Goal: Task Accomplishment & Management: Manage account settings

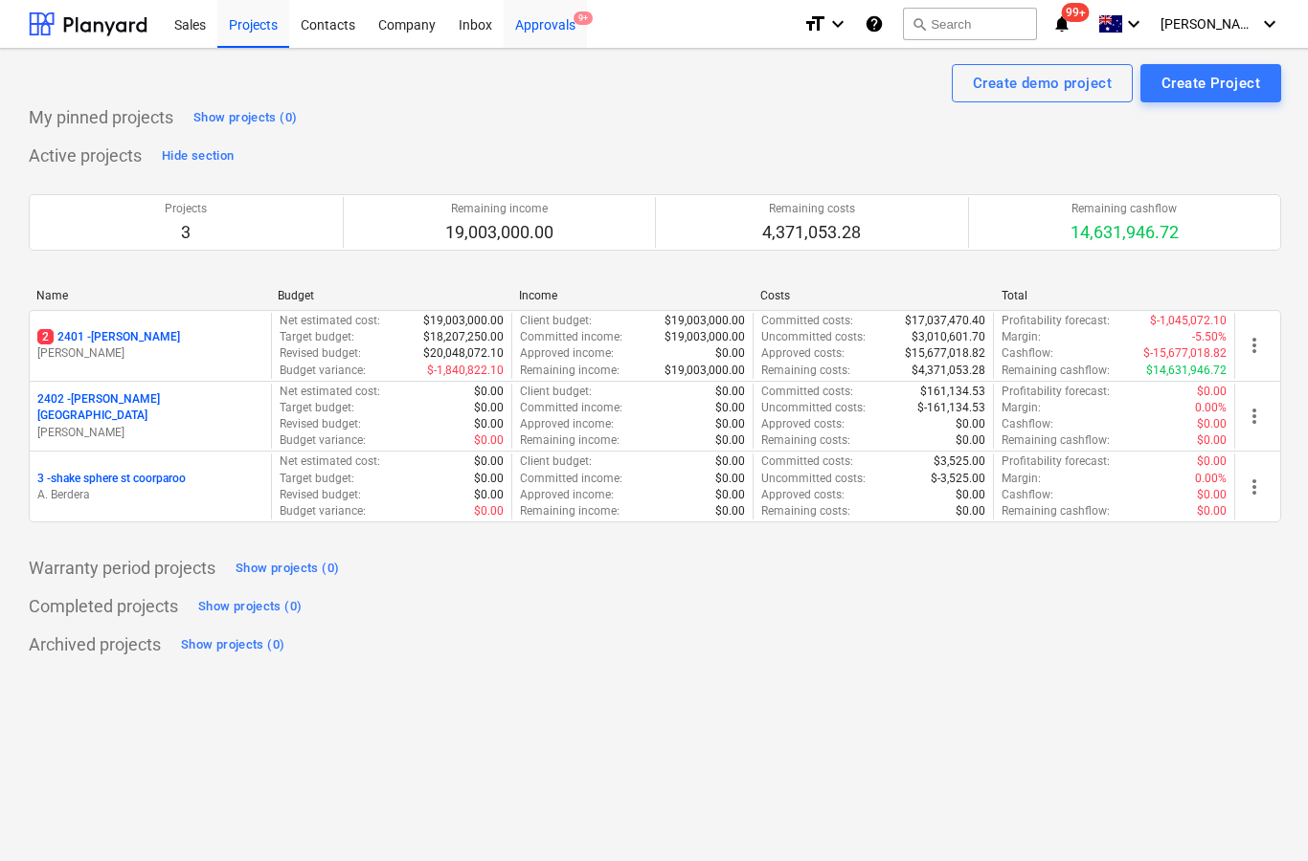
click at [547, 36] on div "Approvals 9+" at bounding box center [544, 23] width 83 height 49
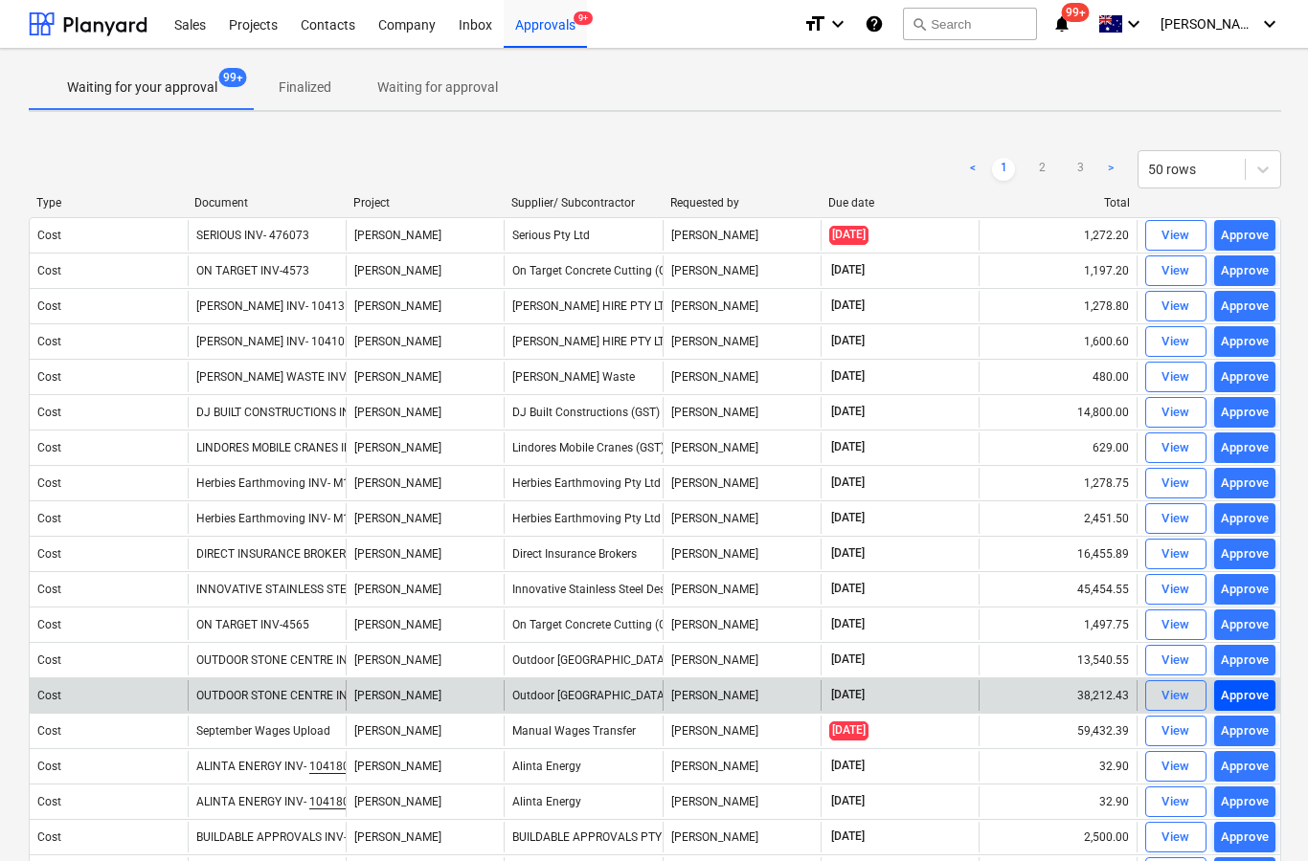
click at [1237, 701] on div "Approve" at bounding box center [1244, 696] width 49 height 22
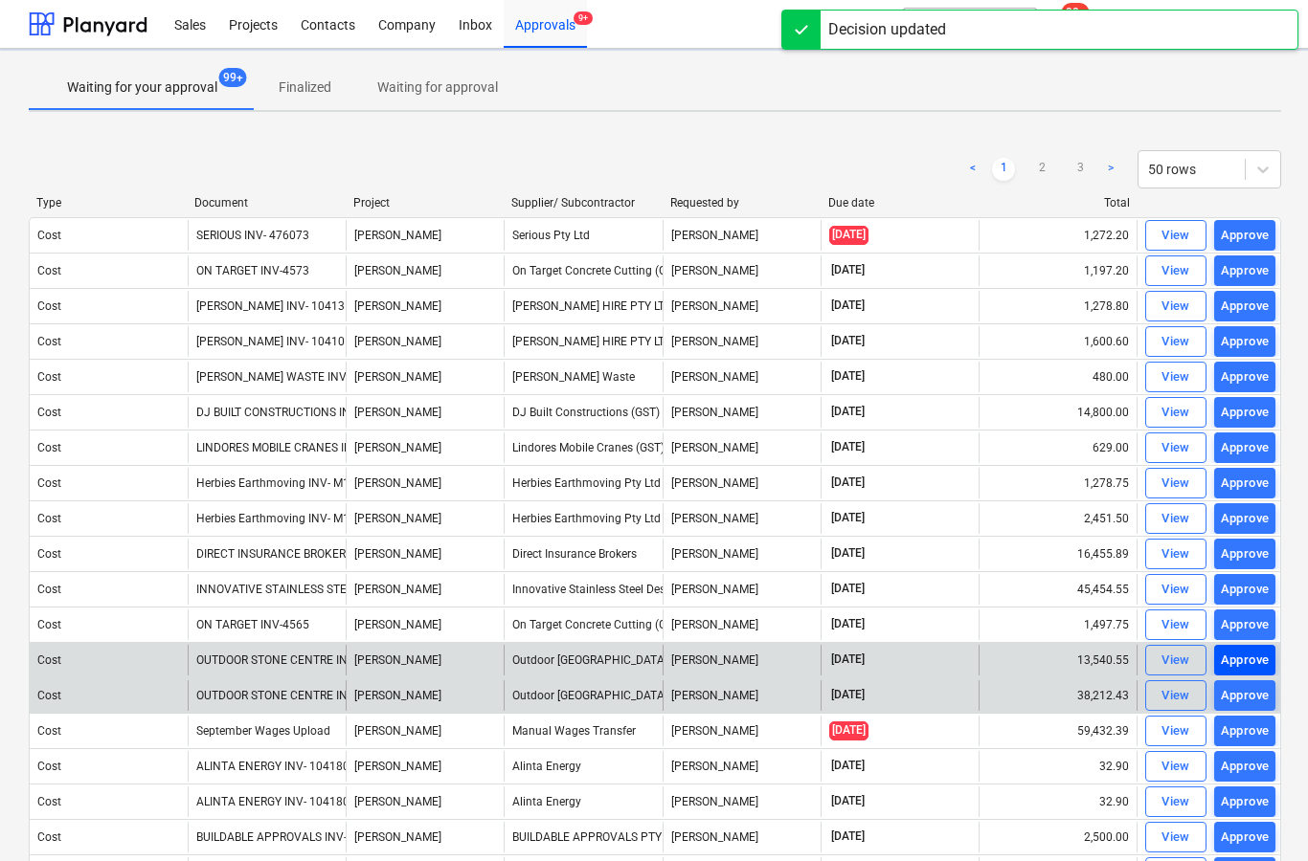
click at [1234, 665] on div "Approve" at bounding box center [1244, 661] width 49 height 22
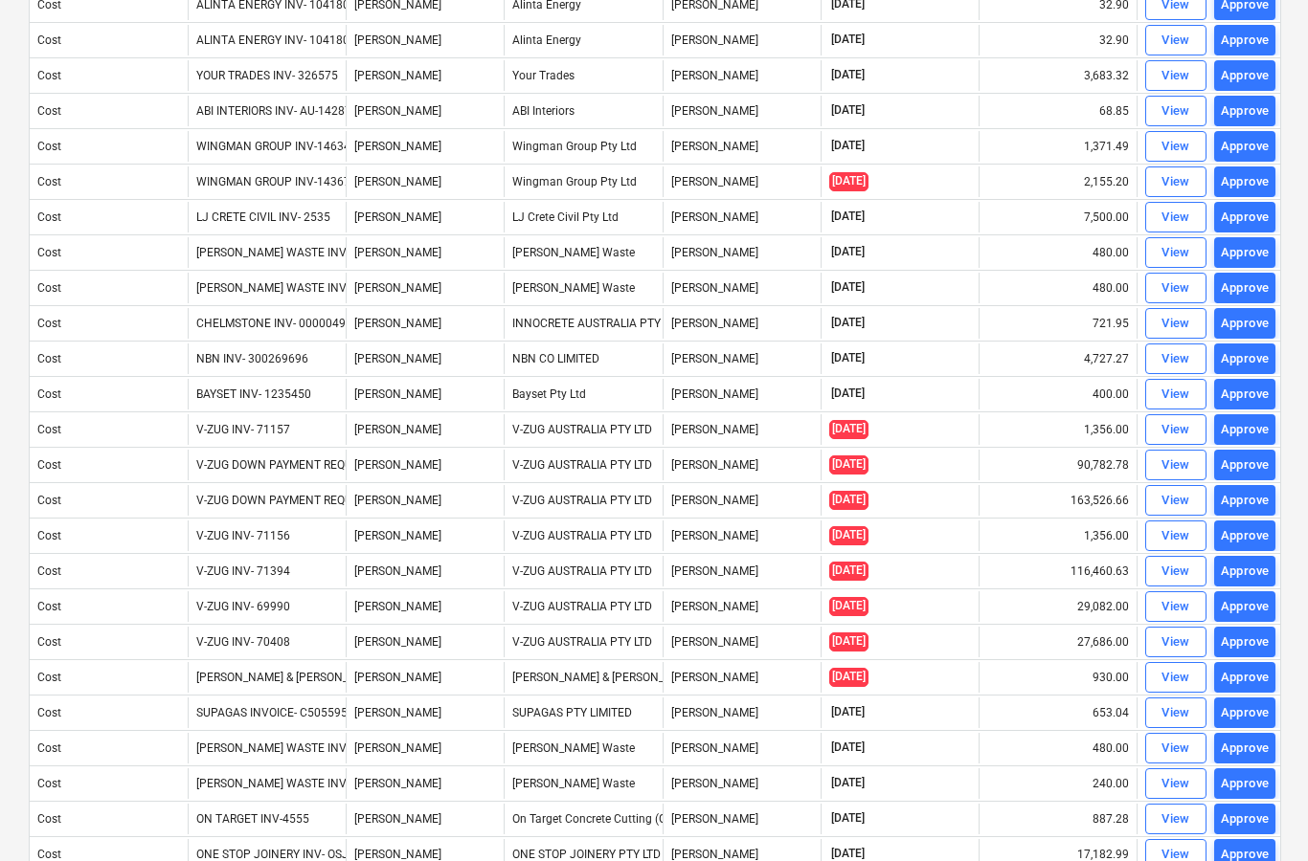
scroll to position [1159, 0]
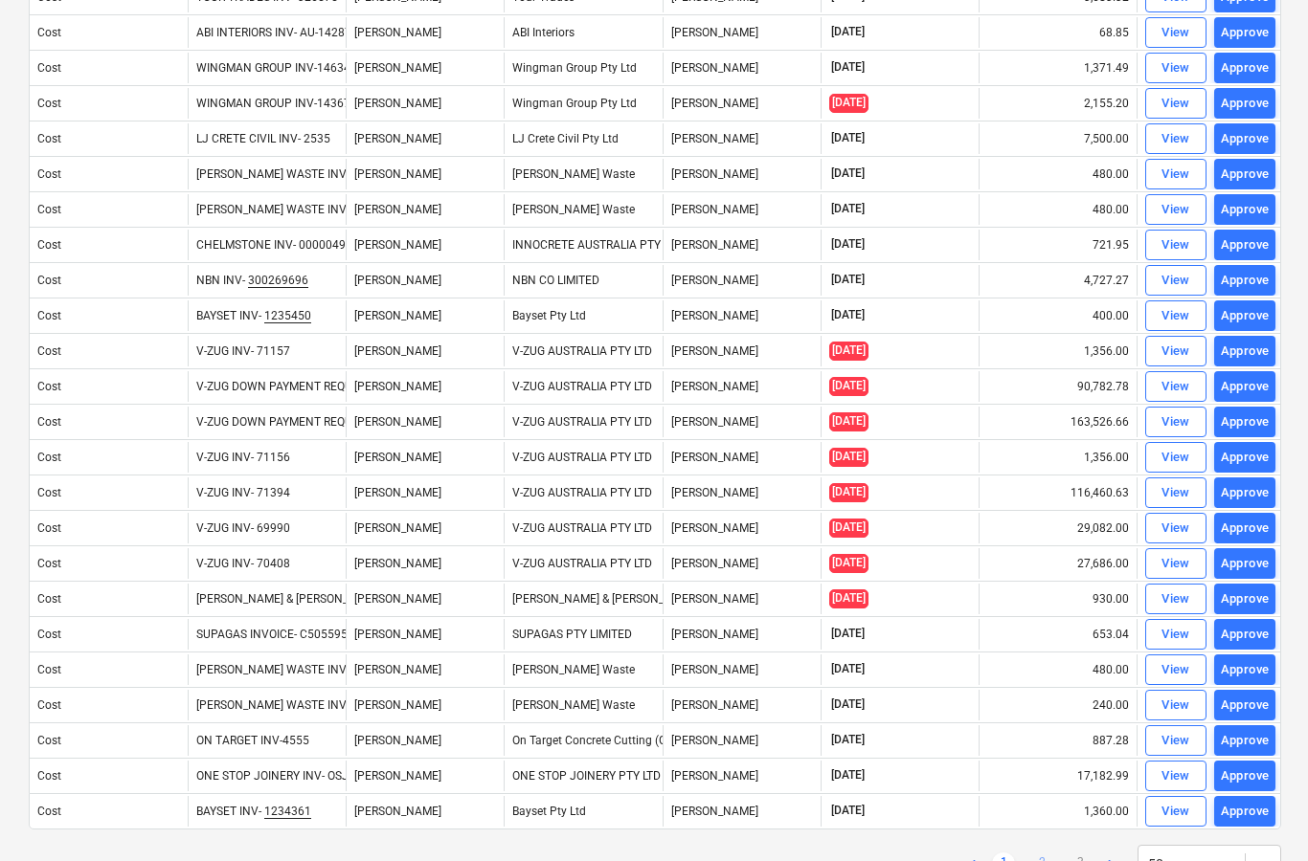
click at [1044, 859] on link "2" at bounding box center [1041, 864] width 23 height 23
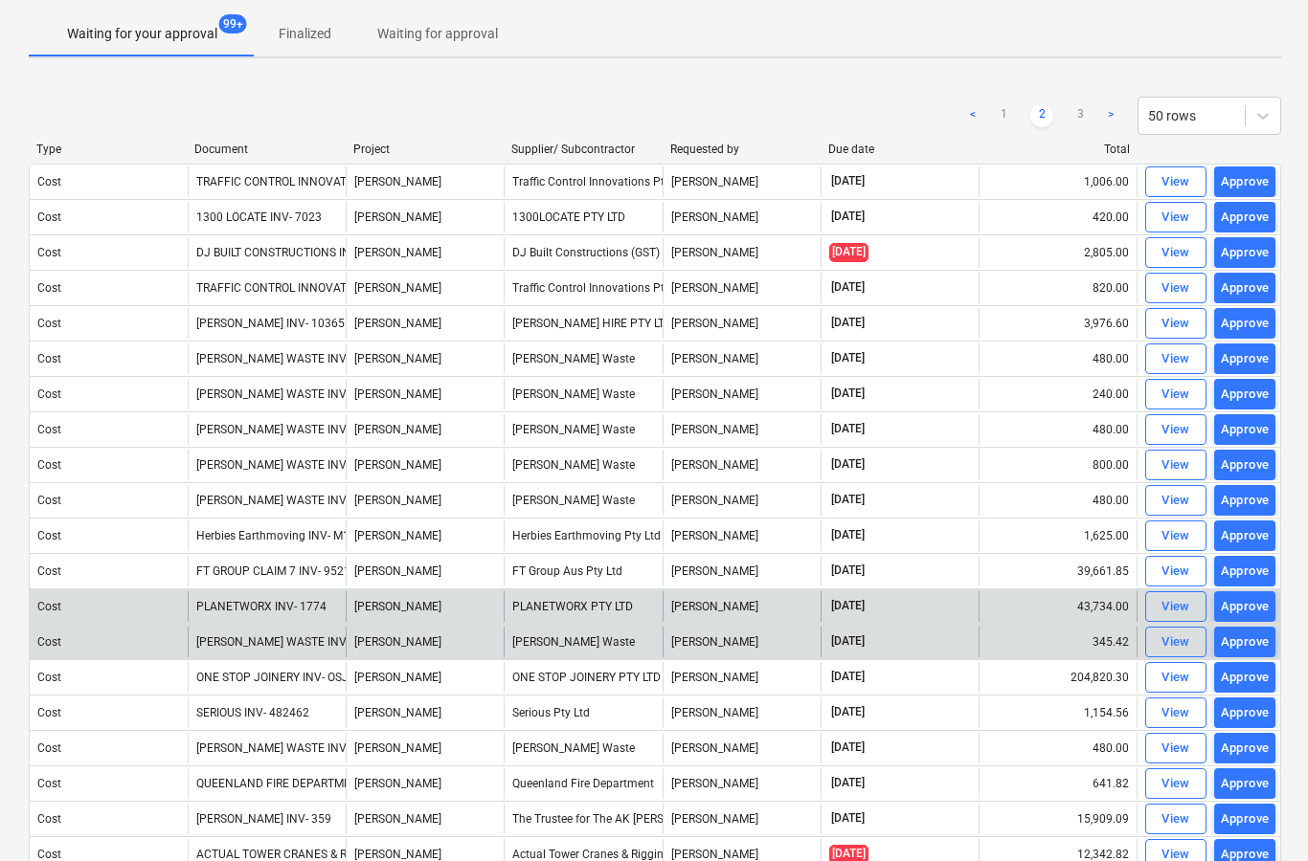
scroll to position [52, 0]
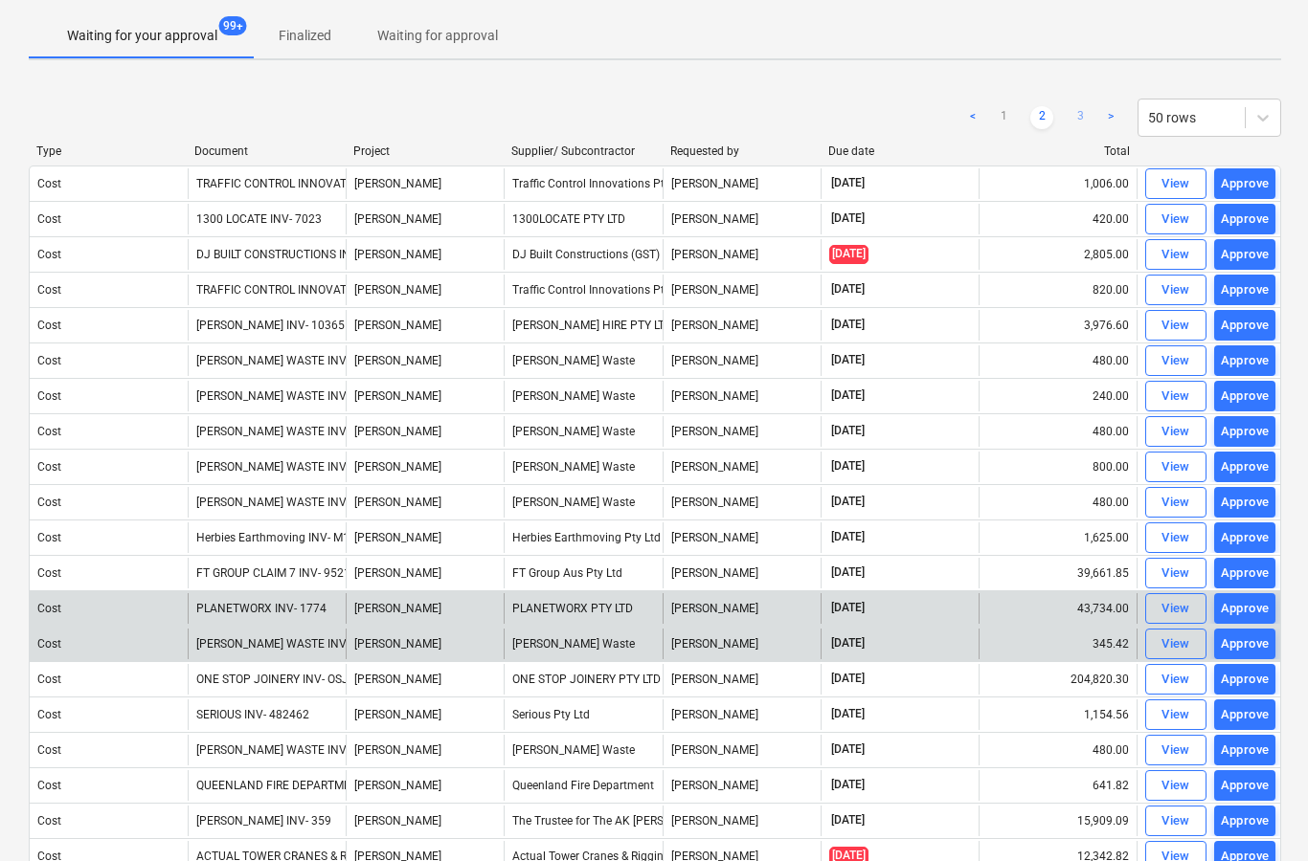
click at [1081, 118] on link "3" at bounding box center [1079, 117] width 23 height 23
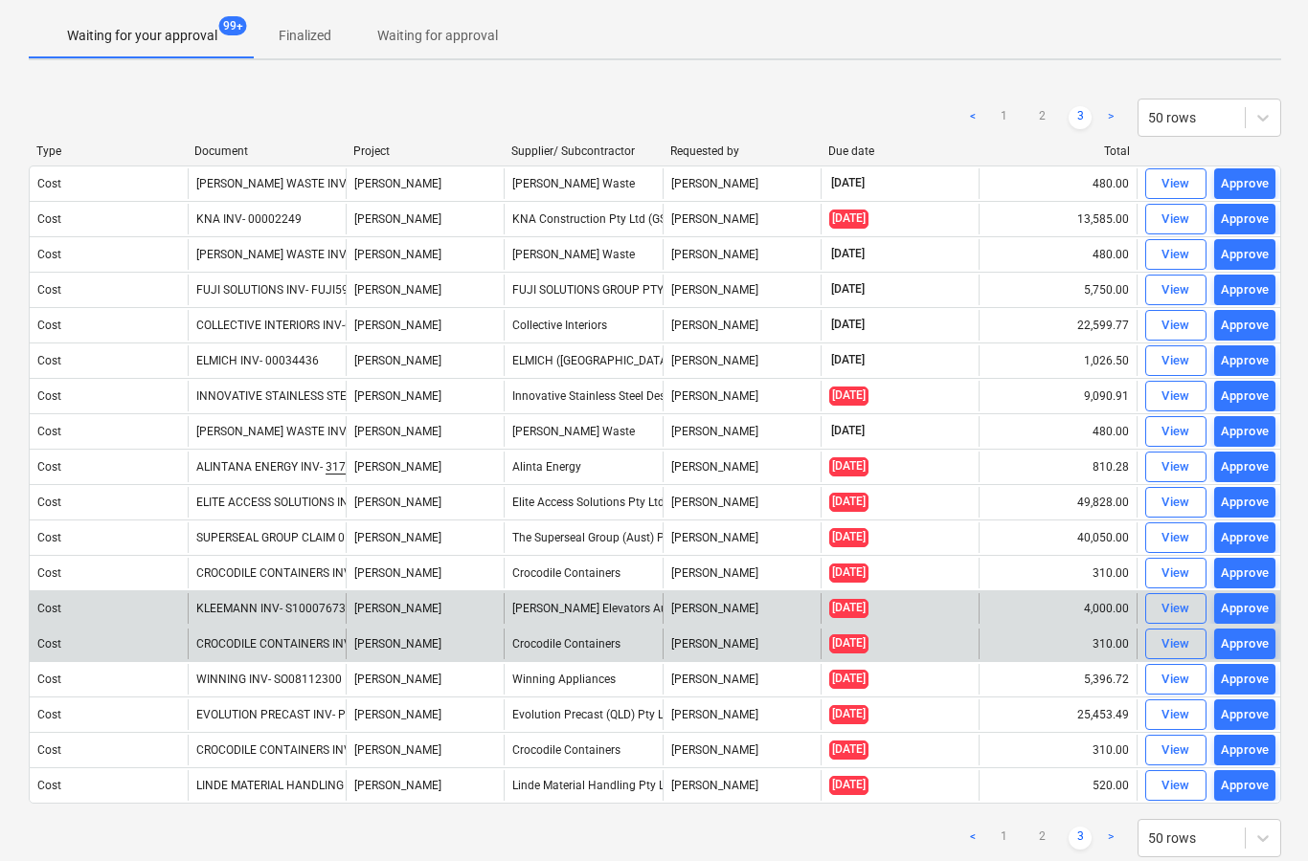
scroll to position [102, 0]
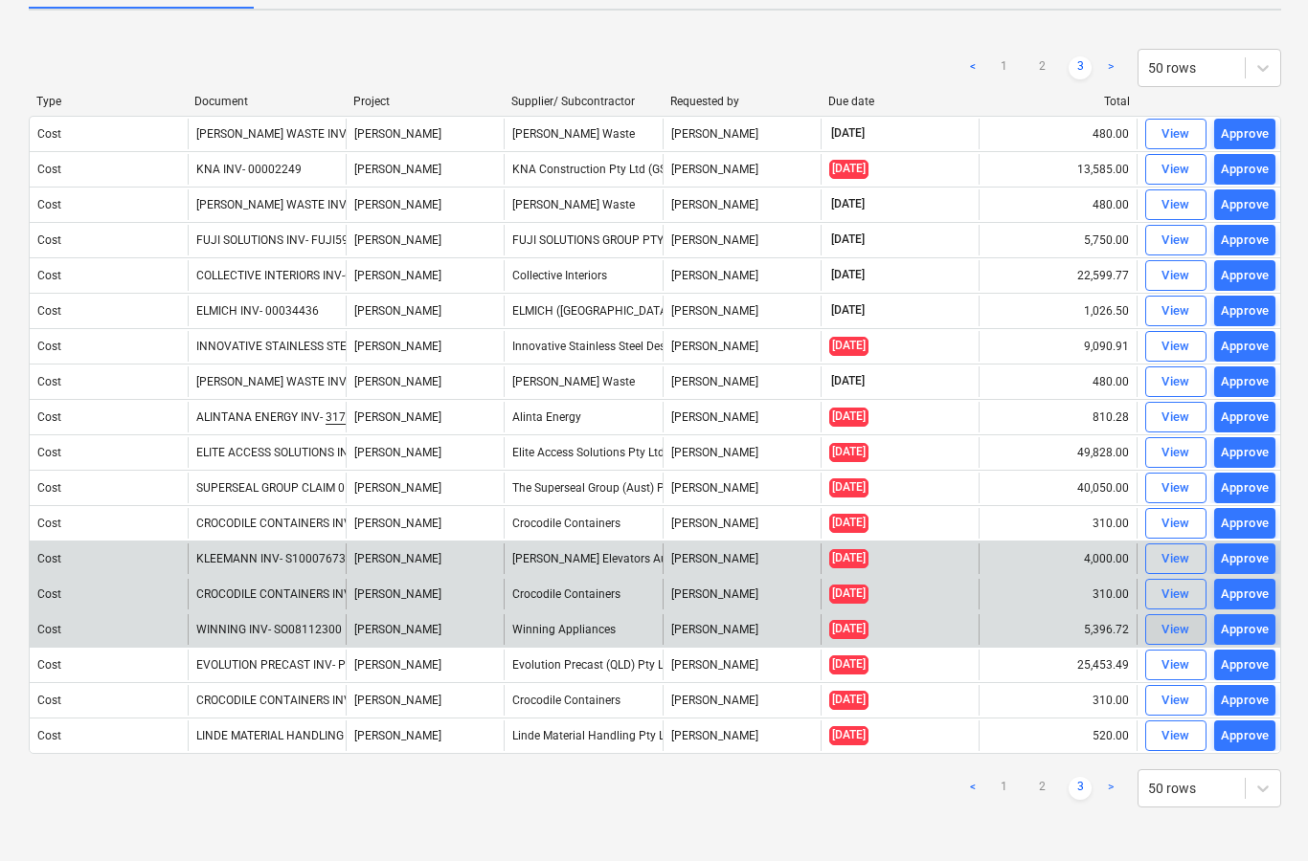
click at [1170, 633] on div "View" at bounding box center [1175, 630] width 29 height 22
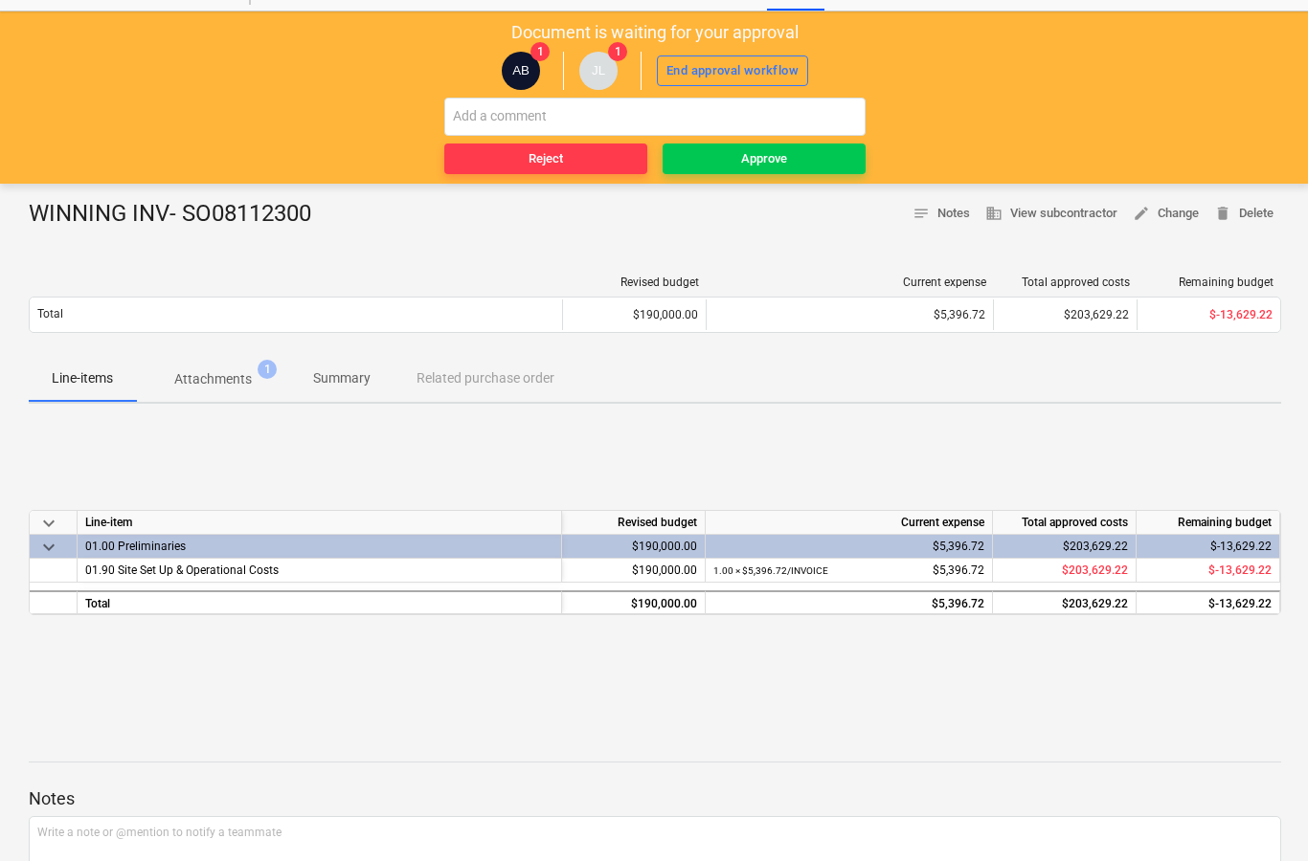
click at [228, 376] on p "Attachments" at bounding box center [213, 379] width 78 height 20
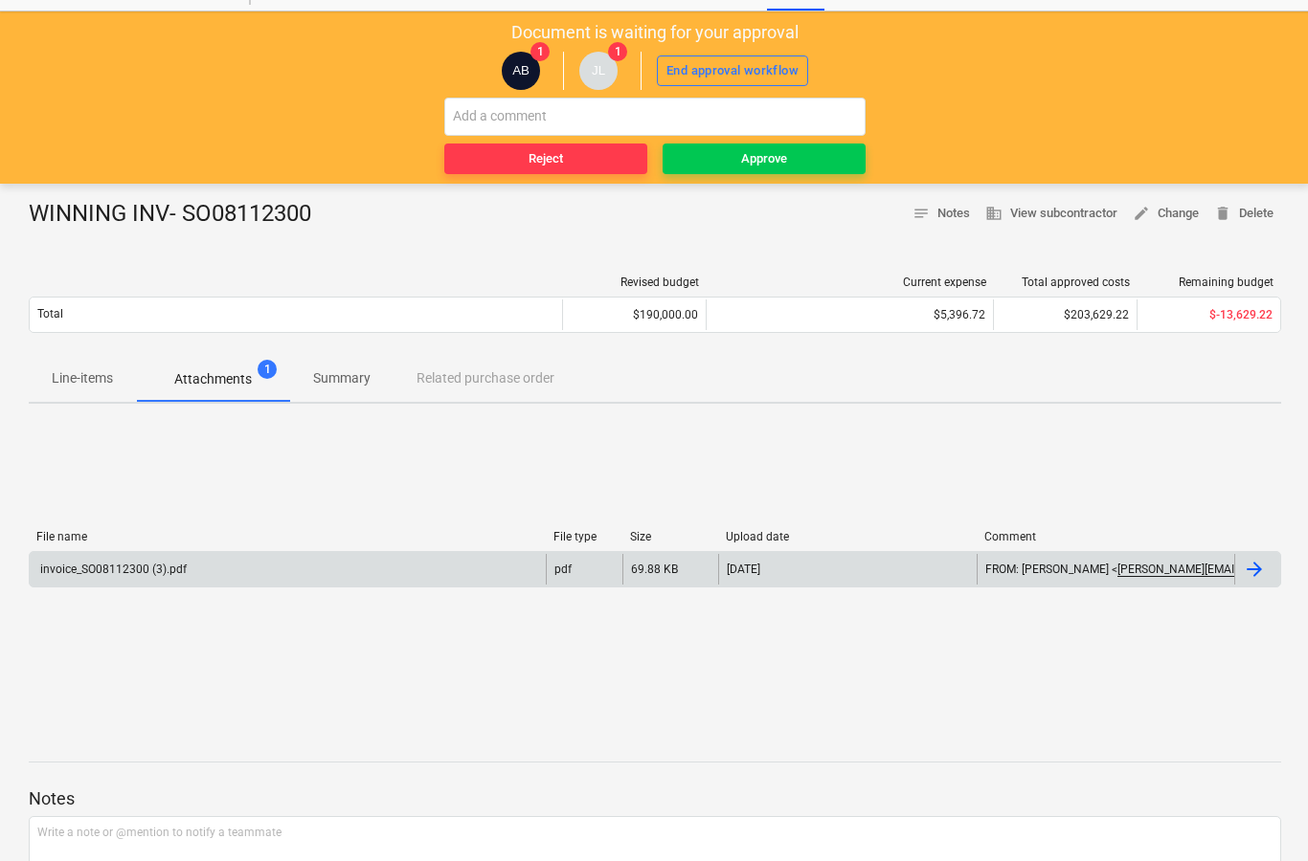
click at [1250, 571] on div at bounding box center [1253, 569] width 23 height 23
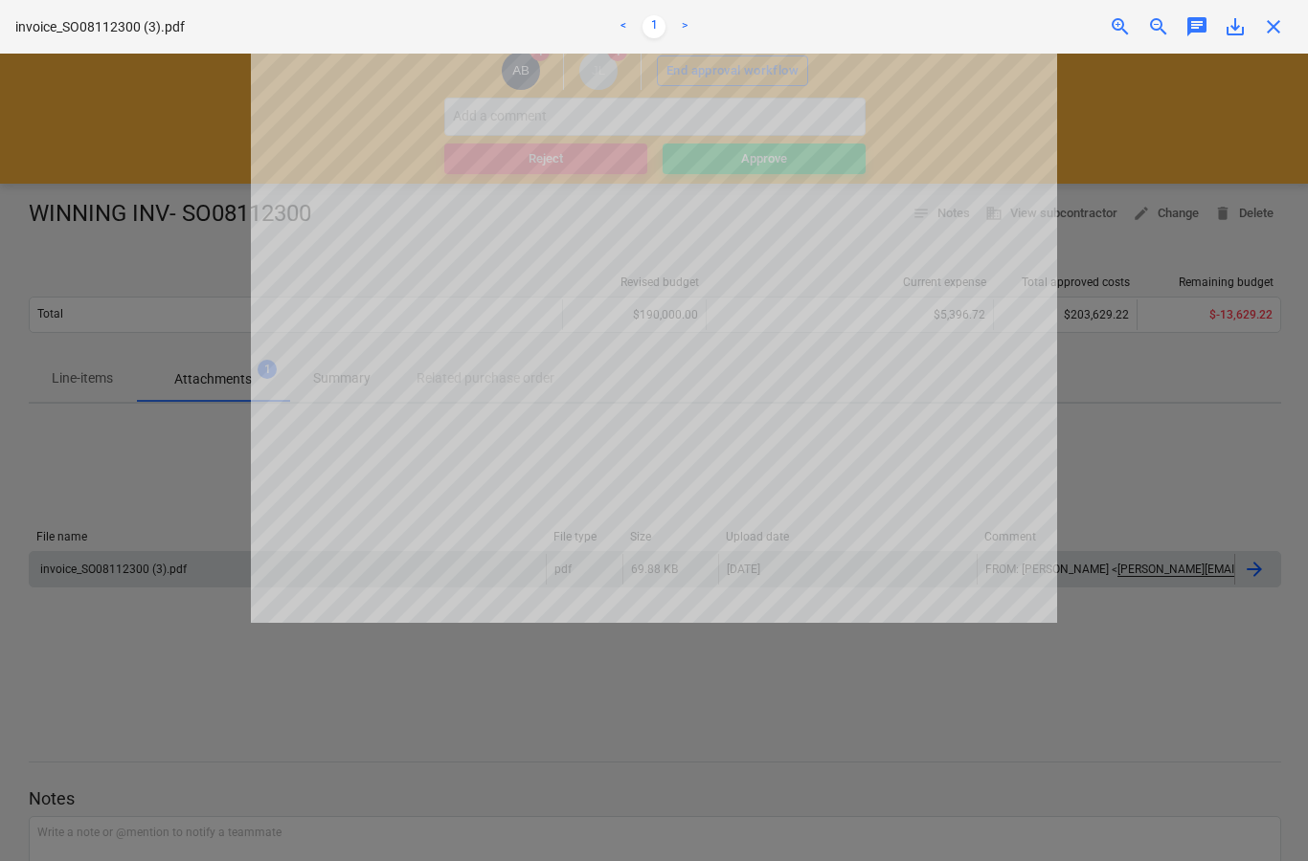
click at [1275, 27] on span "close" at bounding box center [1273, 26] width 23 height 23
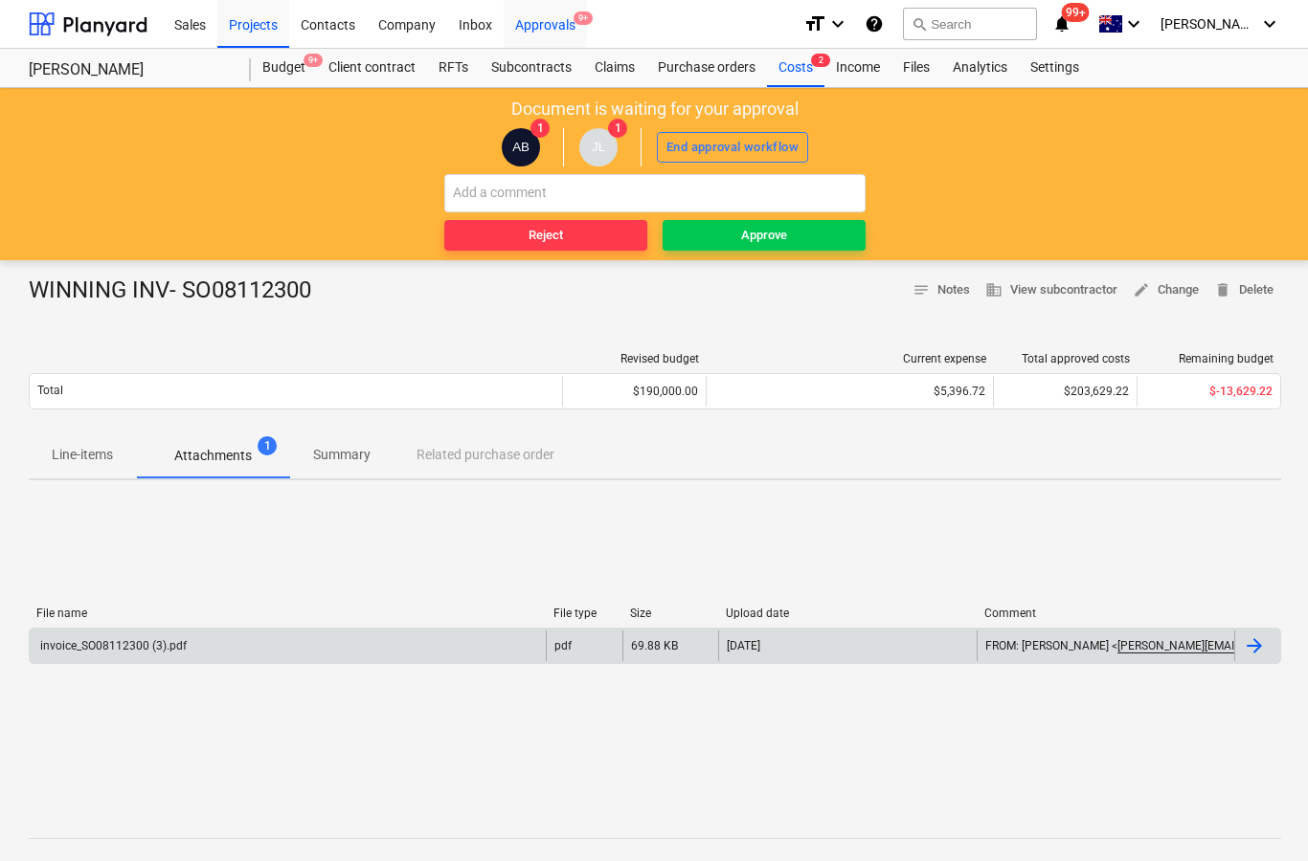
click at [560, 27] on div "Approvals 9+" at bounding box center [544, 23] width 83 height 49
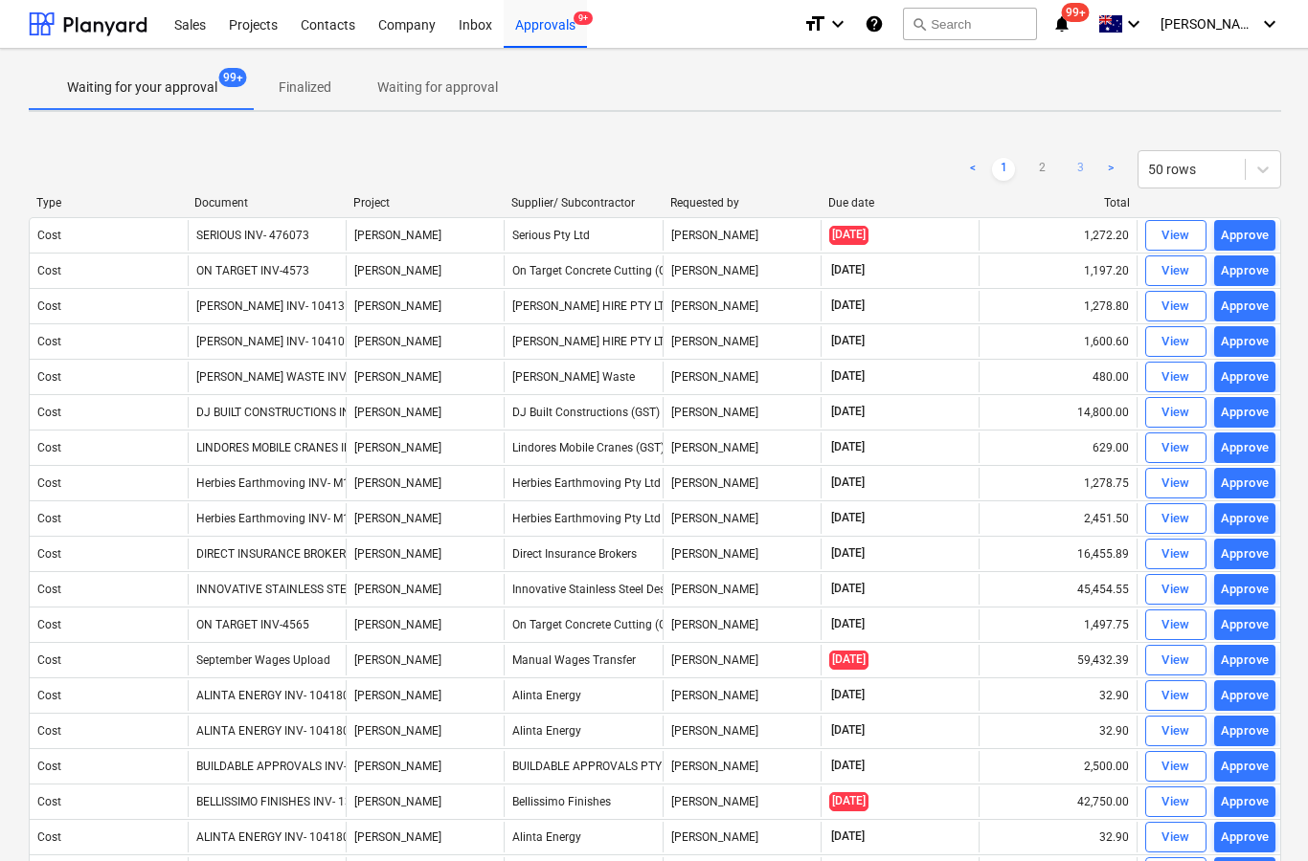
click at [1081, 170] on link "3" at bounding box center [1079, 169] width 23 height 23
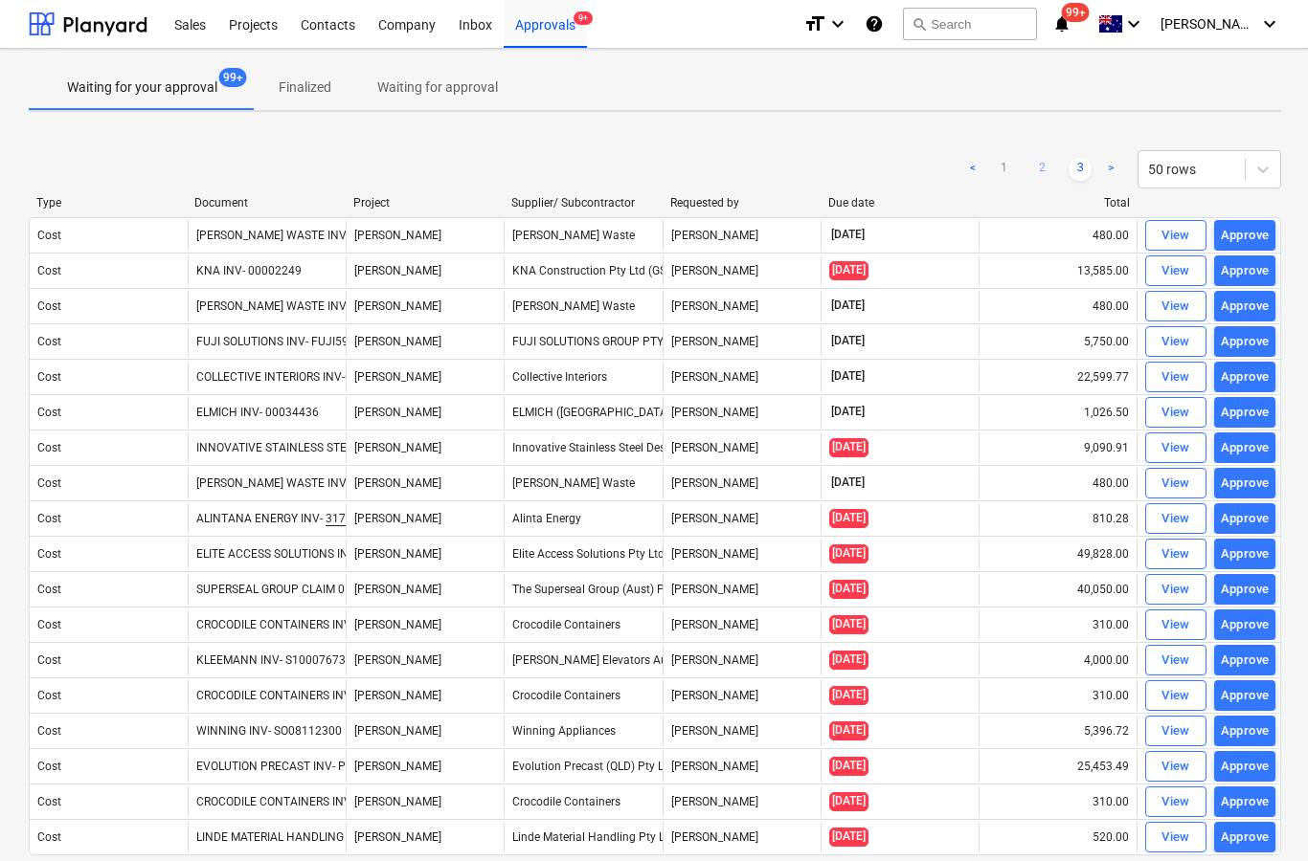
click at [1043, 168] on link "2" at bounding box center [1041, 169] width 23 height 23
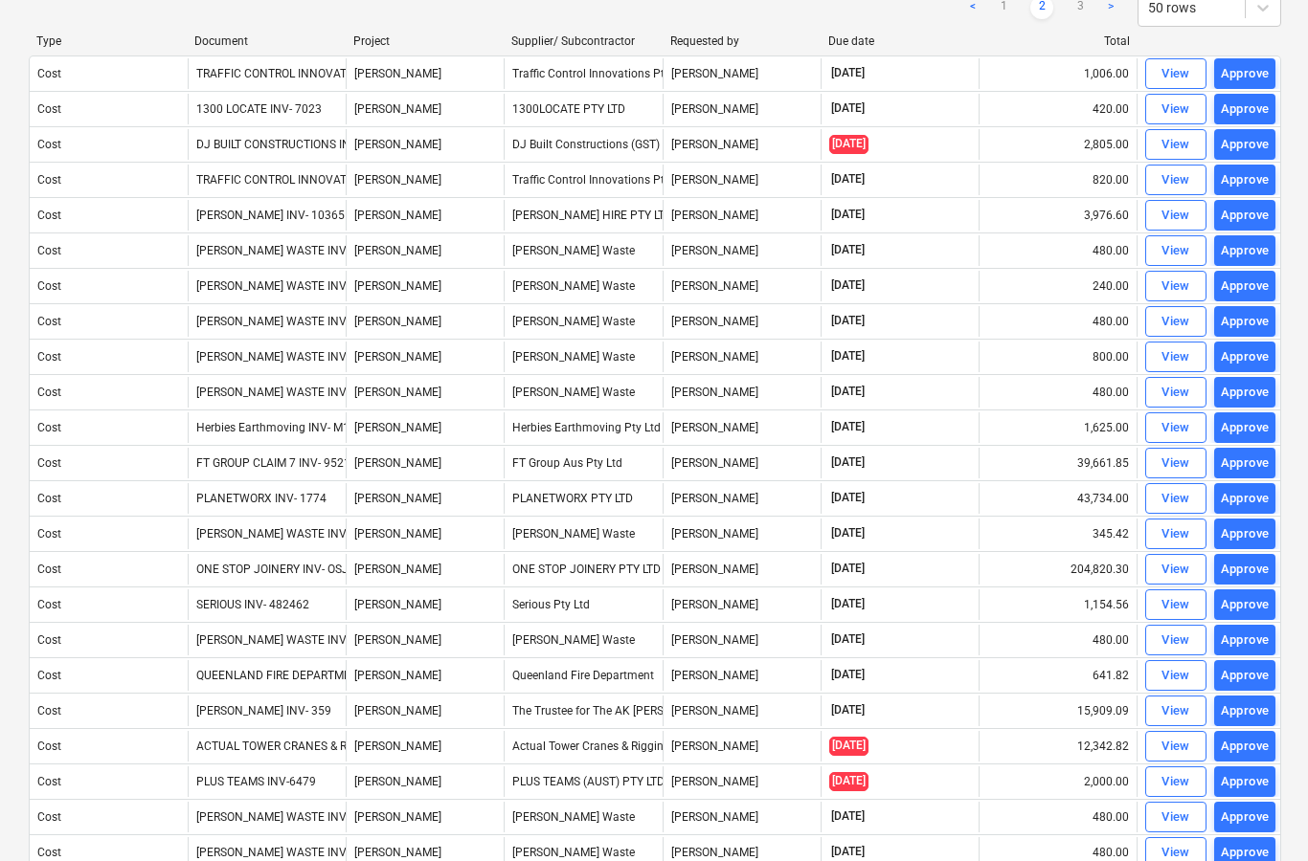
scroll to position [160, 0]
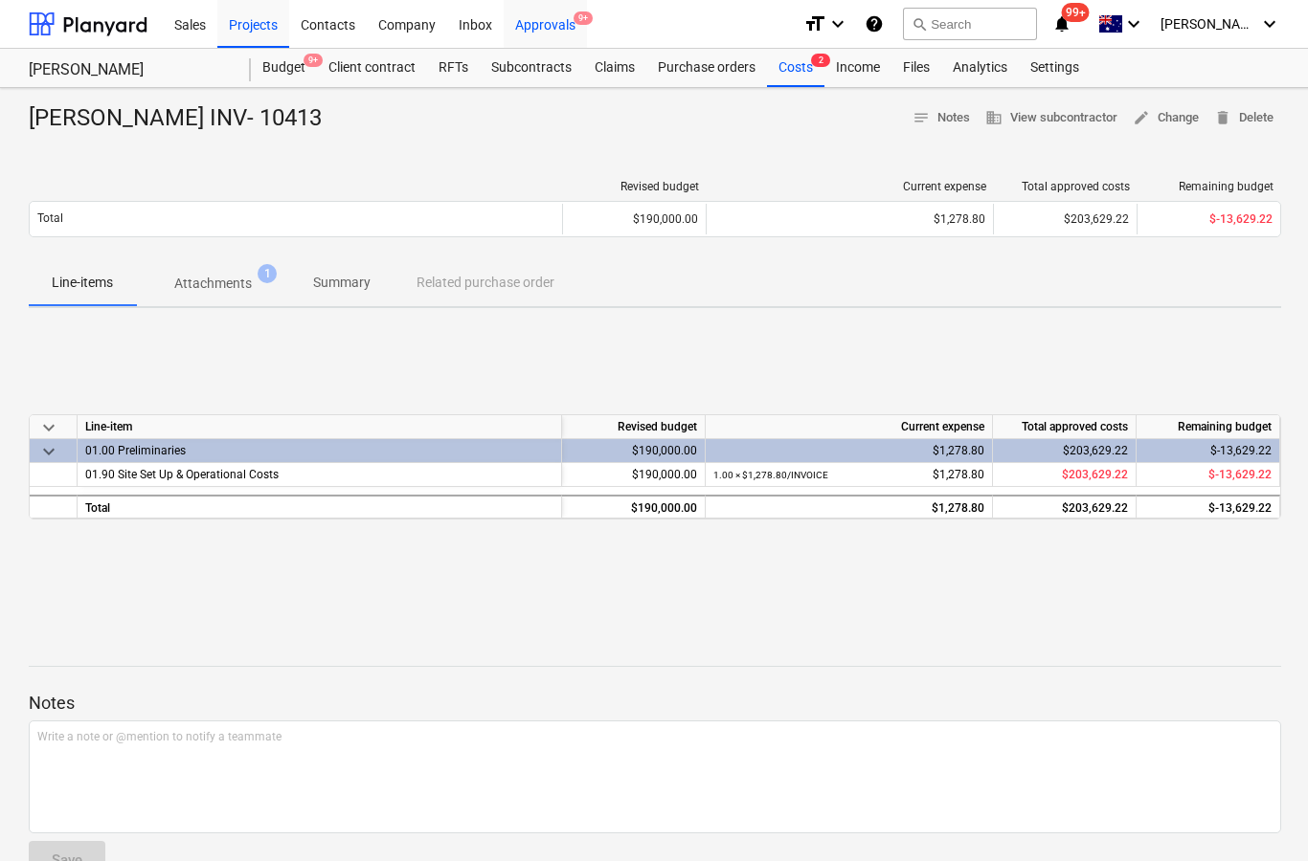
click at [570, 27] on div "Approvals 9+" at bounding box center [544, 23] width 83 height 49
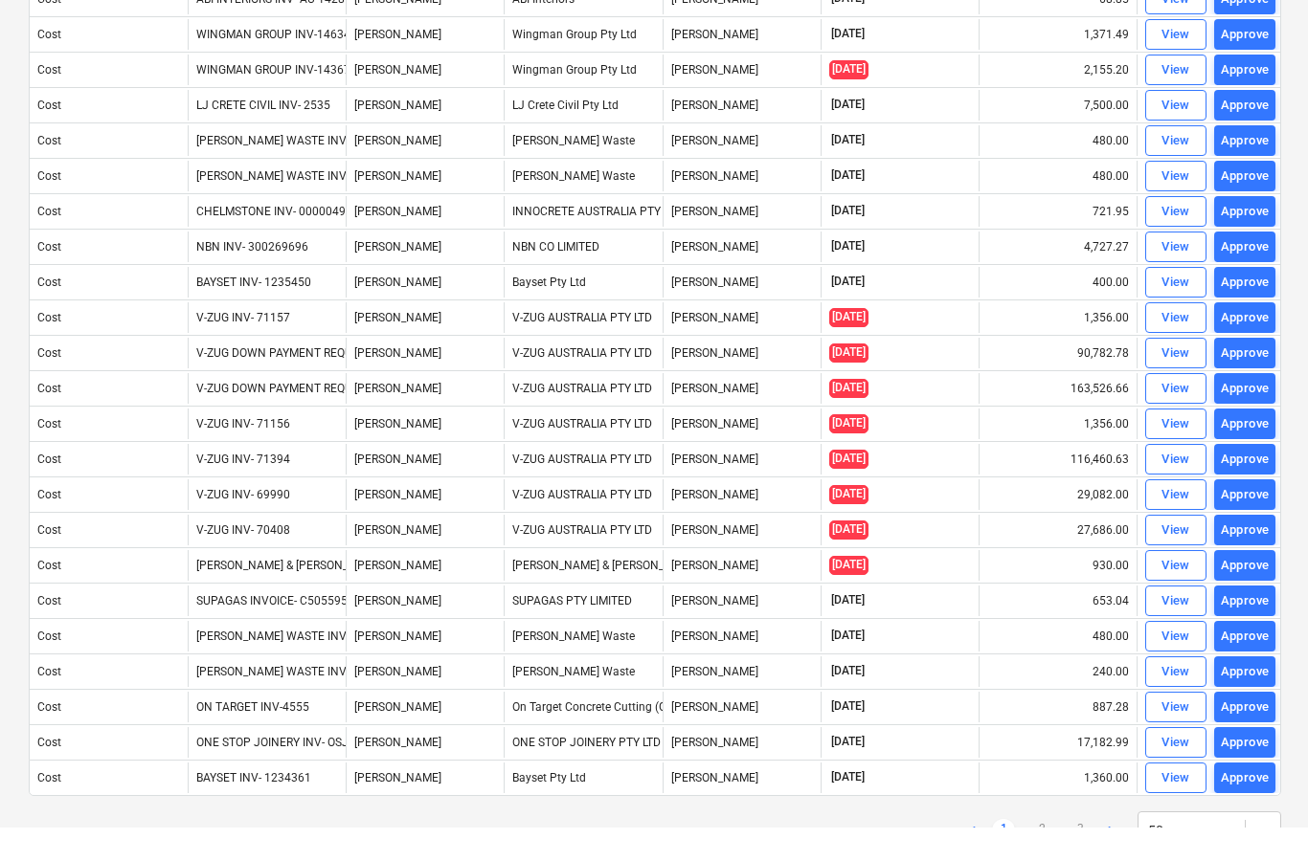
scroll to position [1236, 0]
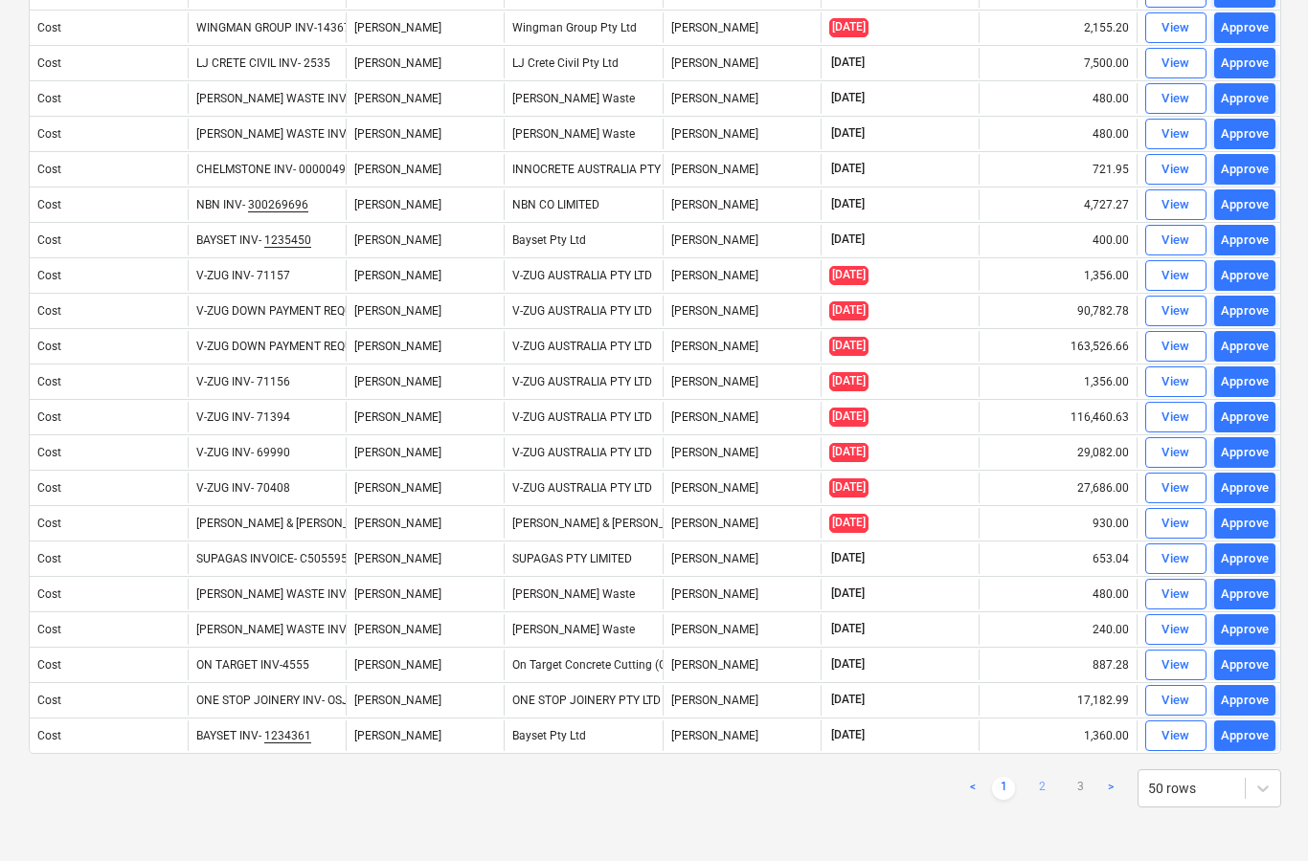
click at [1036, 797] on link "2" at bounding box center [1041, 788] width 23 height 23
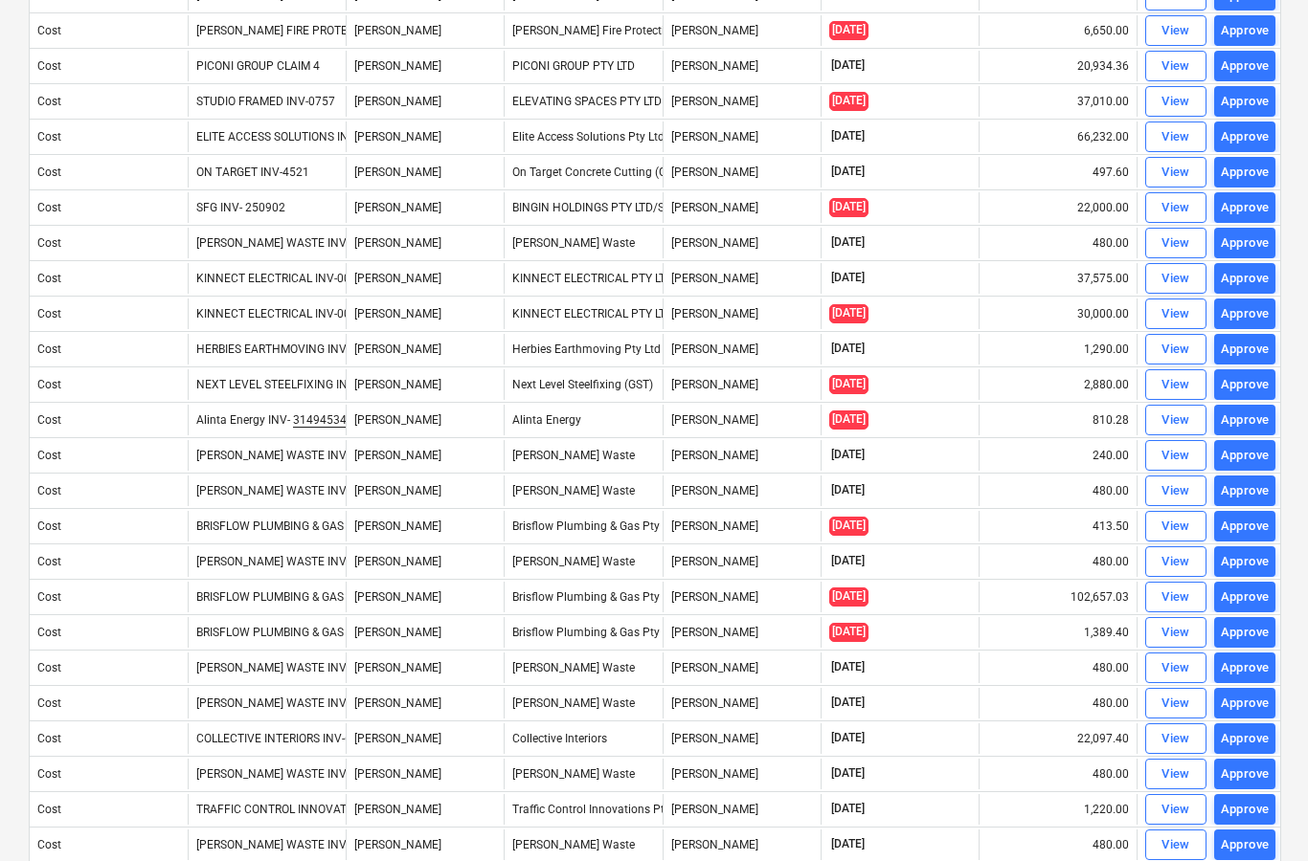
scroll to position [1159, 0]
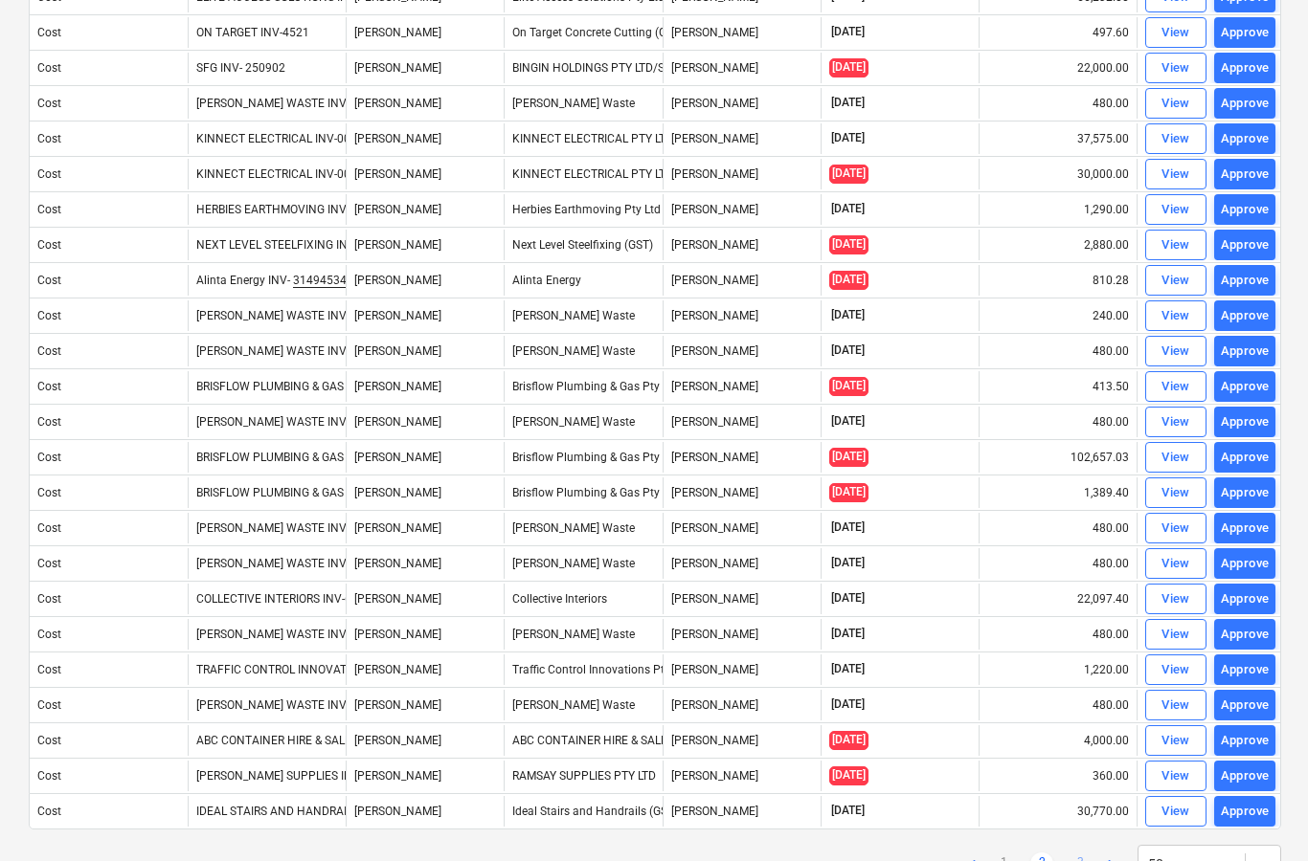
click at [1070, 861] on link "3" at bounding box center [1079, 864] width 23 height 23
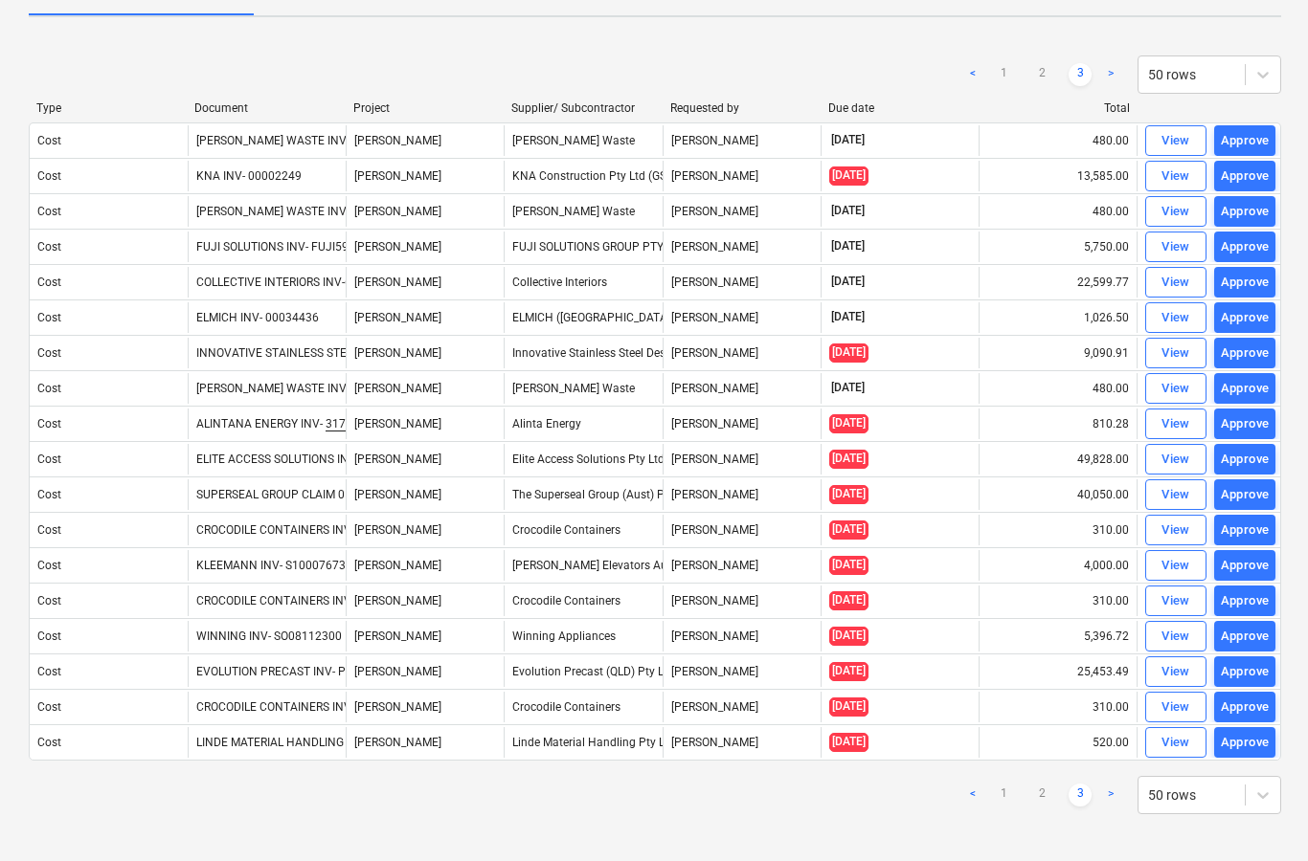
scroll to position [102, 0]
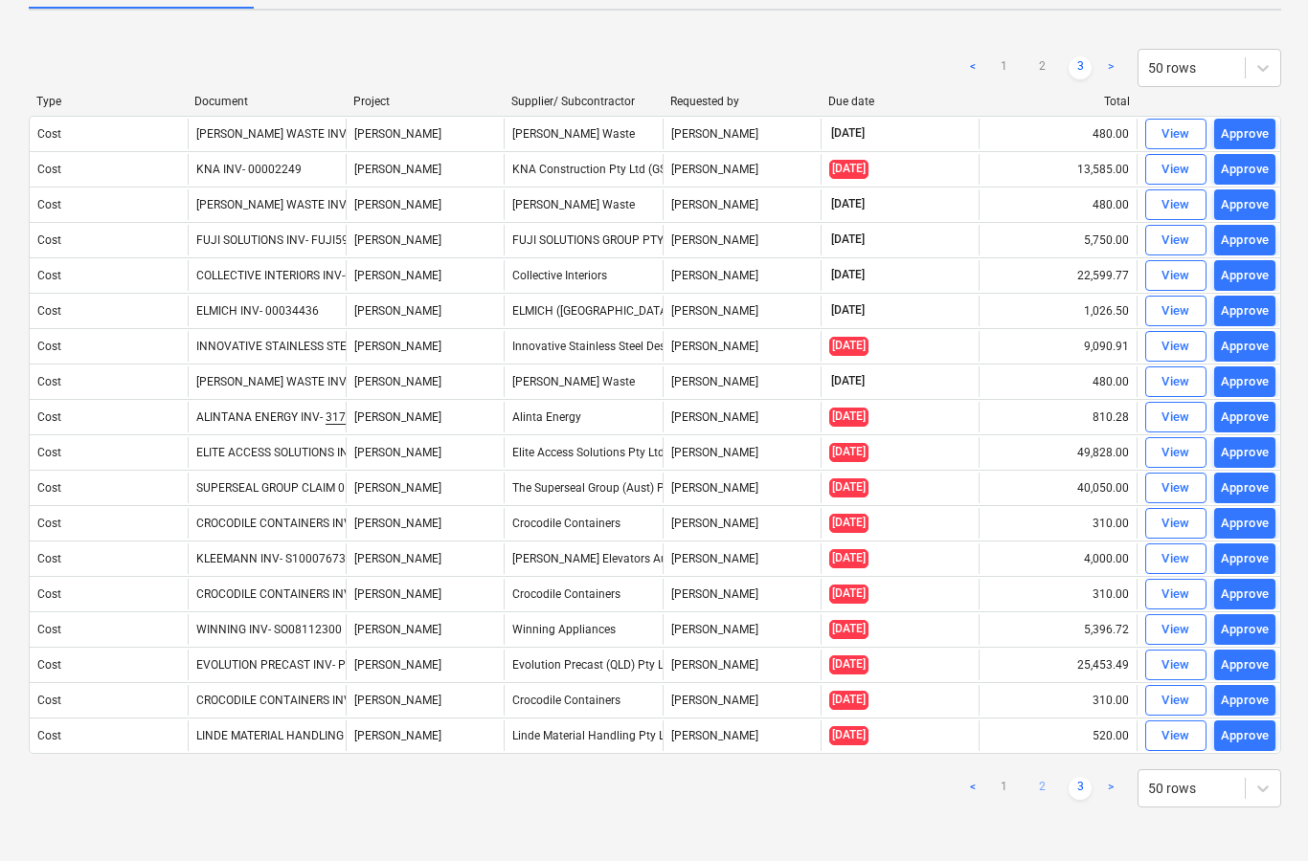
click at [1044, 781] on link "2" at bounding box center [1041, 788] width 23 height 23
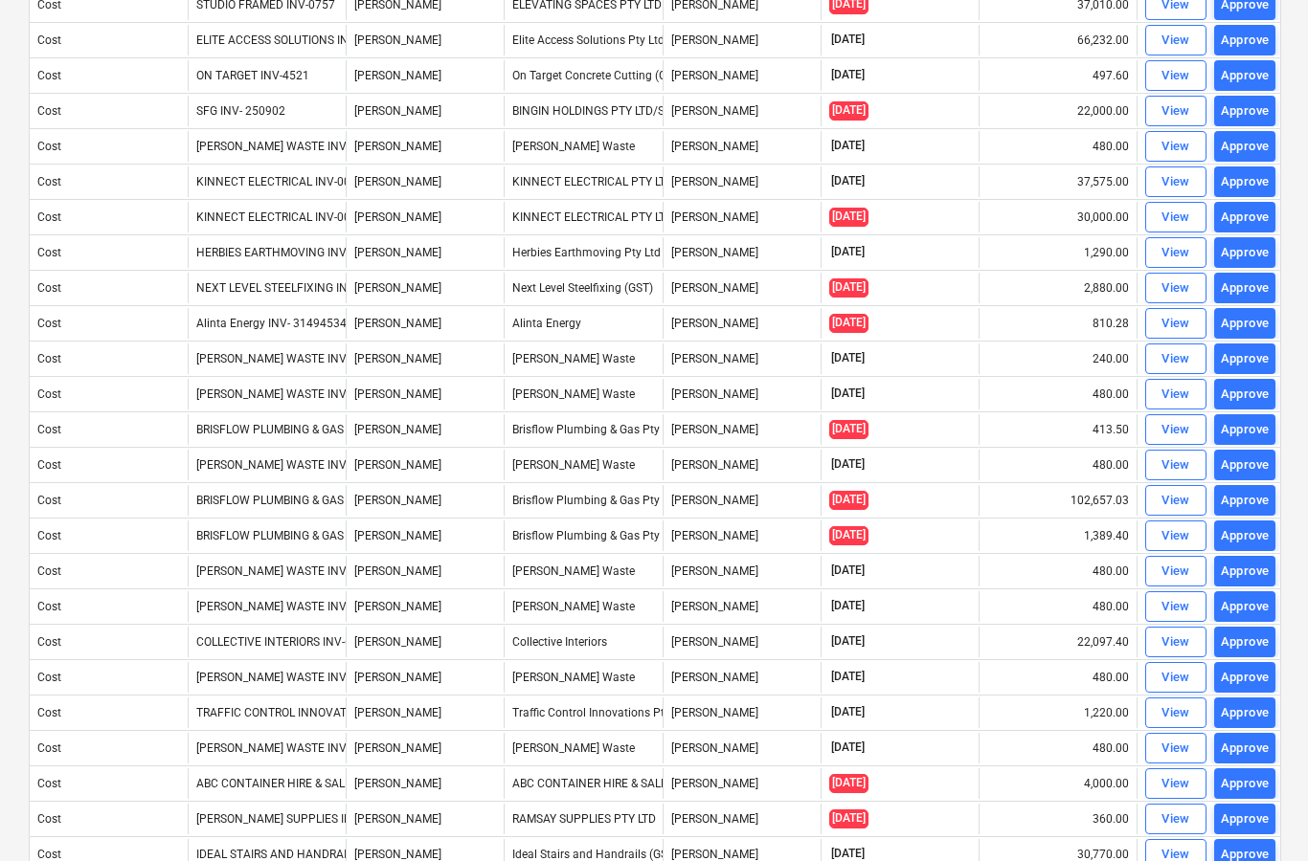
scroll to position [1118, 0]
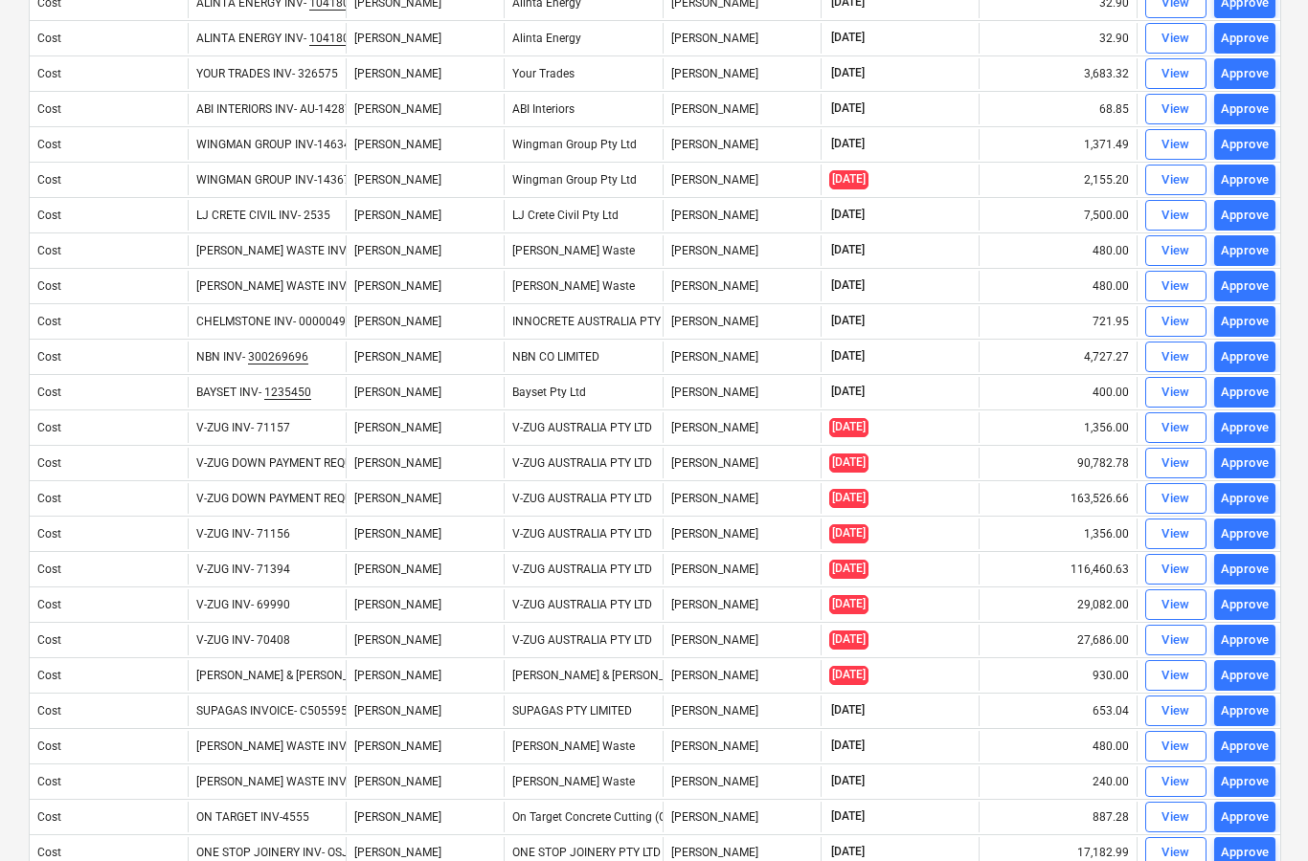
scroll to position [1159, 0]
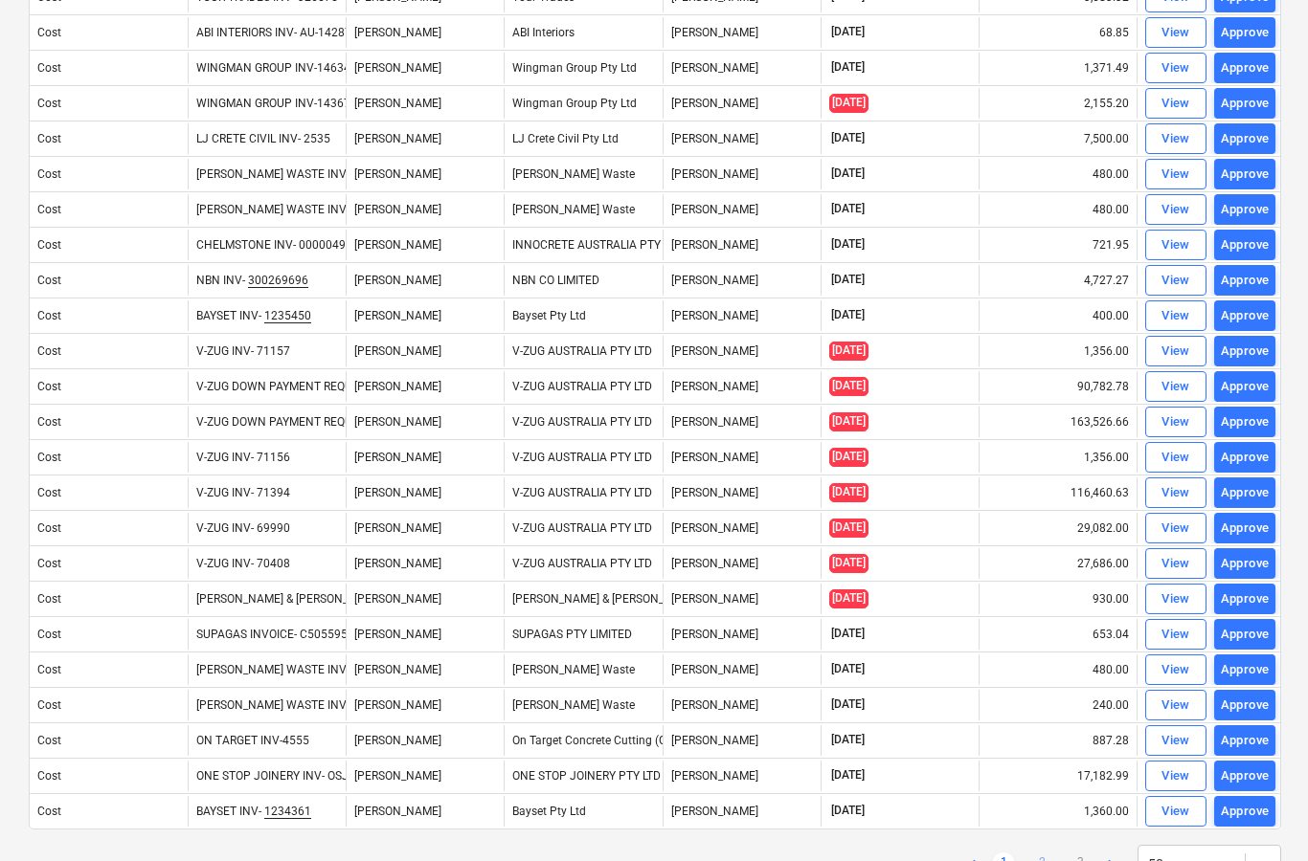
click at [1045, 861] on link "2" at bounding box center [1041, 864] width 23 height 23
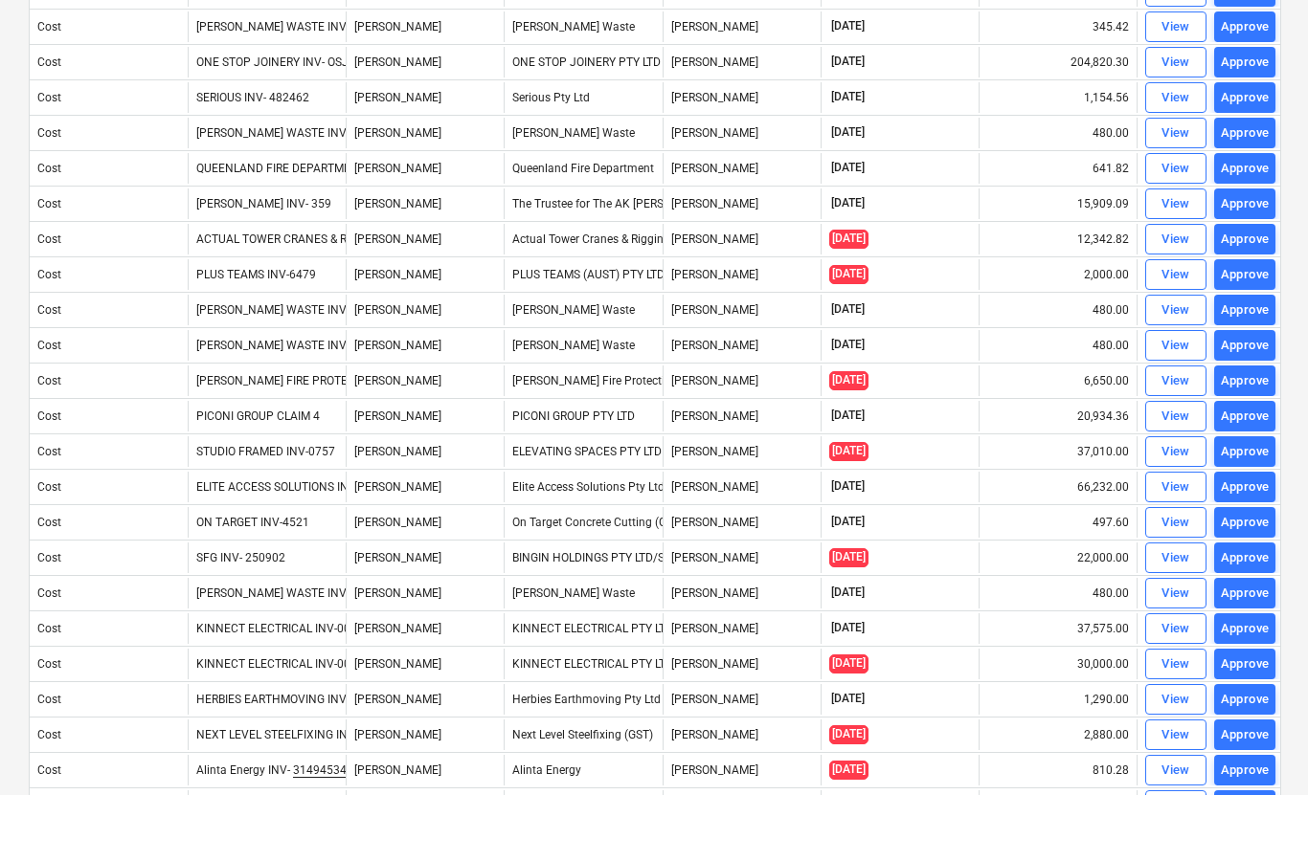
scroll to position [619, 0]
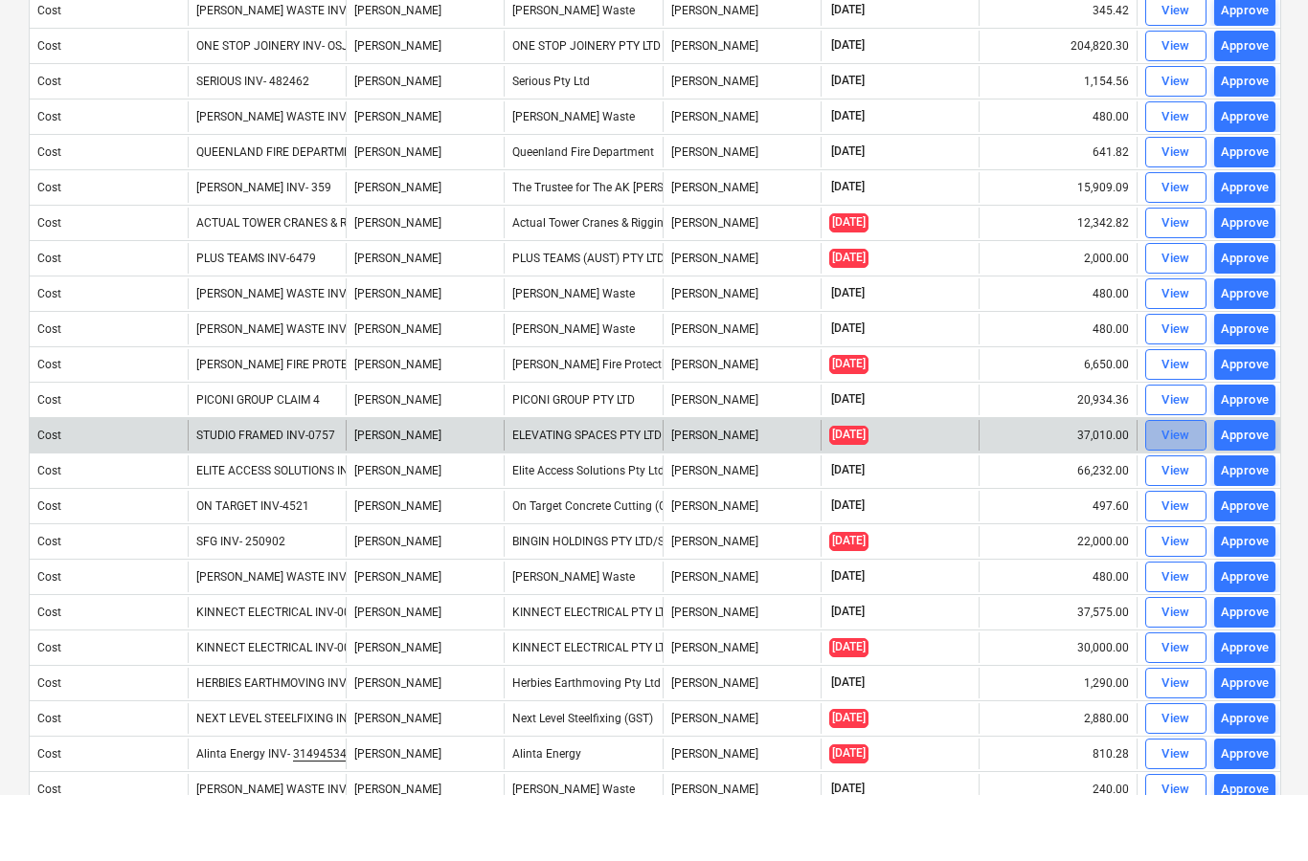
click at [1181, 491] on div "View" at bounding box center [1175, 502] width 29 height 22
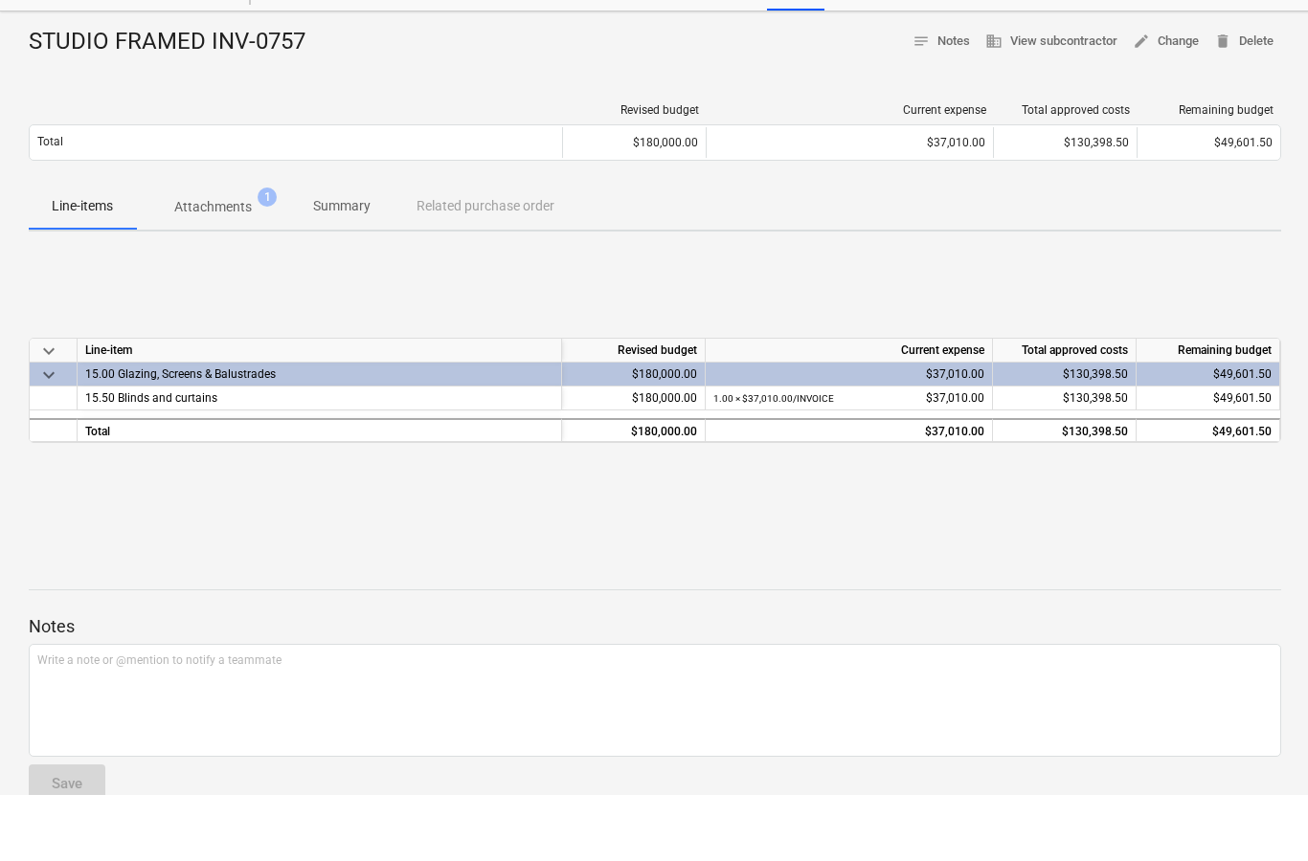
scroll to position [77, 0]
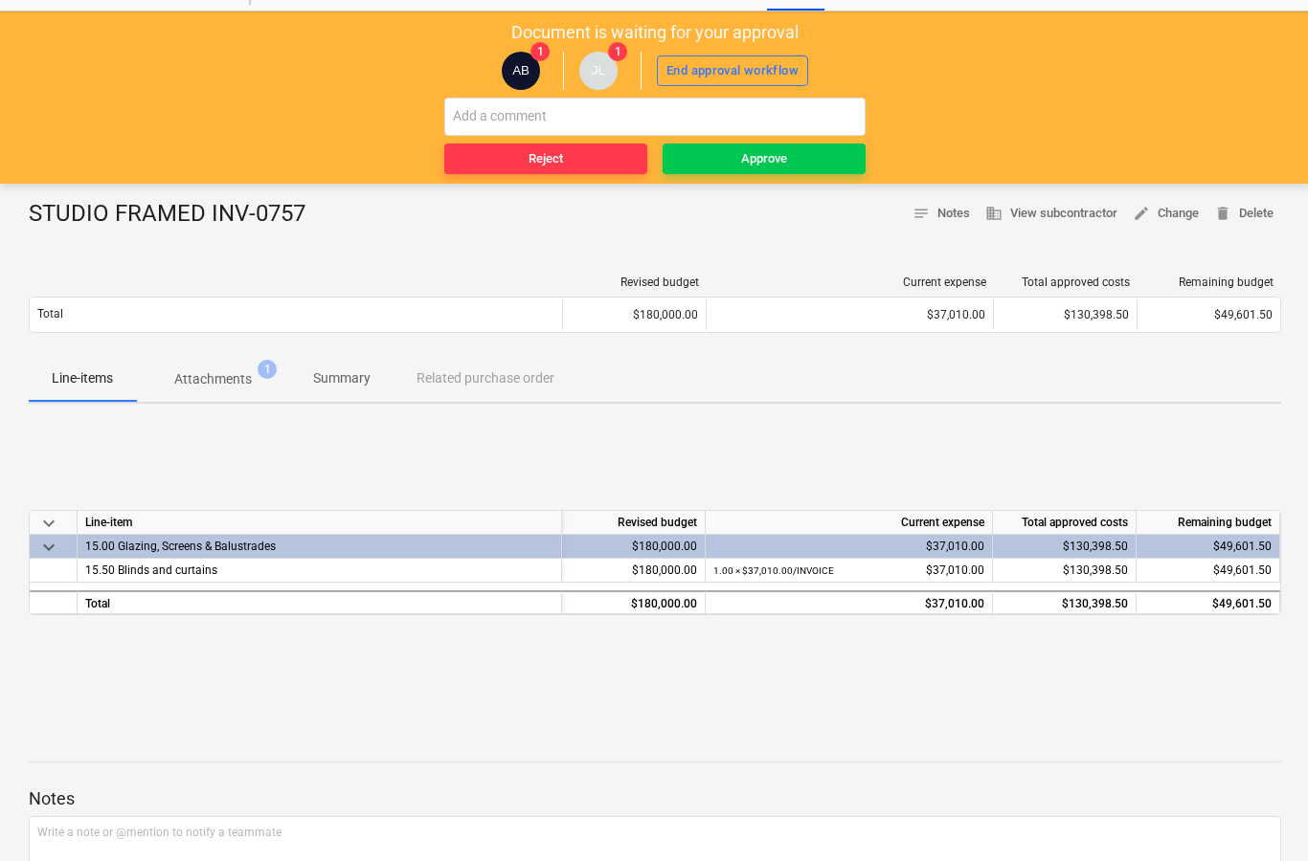
click at [208, 375] on p "Attachments" at bounding box center [213, 379] width 78 height 20
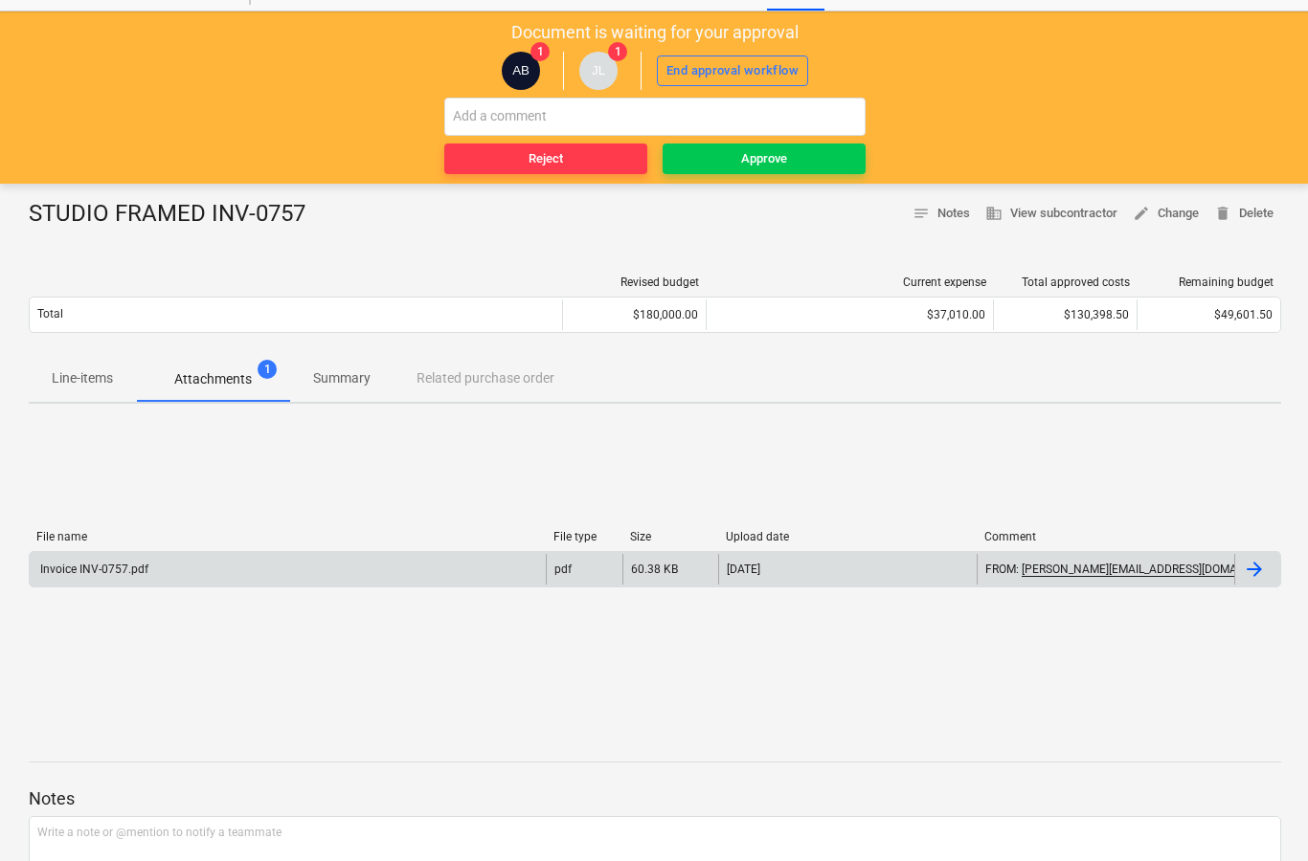
click at [1259, 573] on div at bounding box center [1253, 569] width 23 height 23
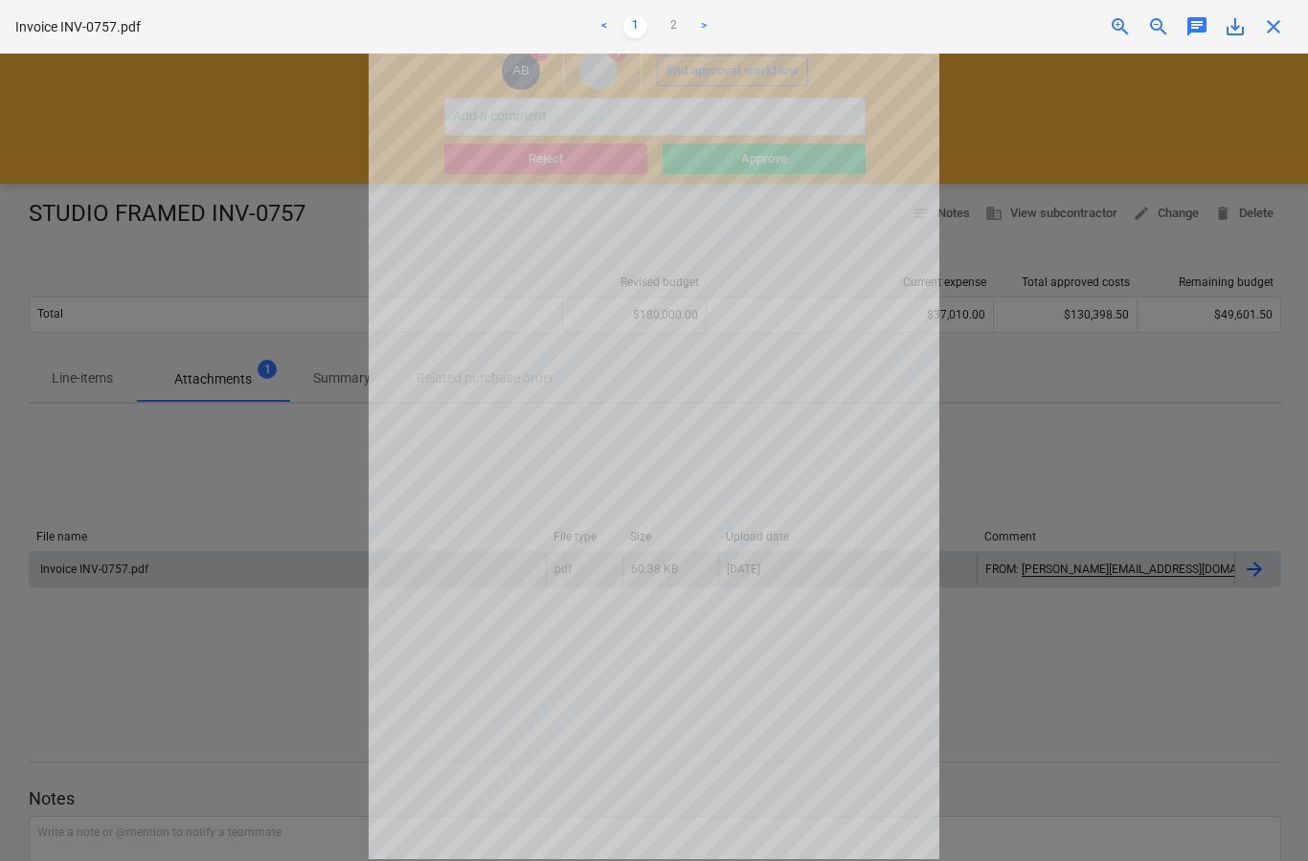
click at [1273, 29] on span "close" at bounding box center [1273, 26] width 23 height 23
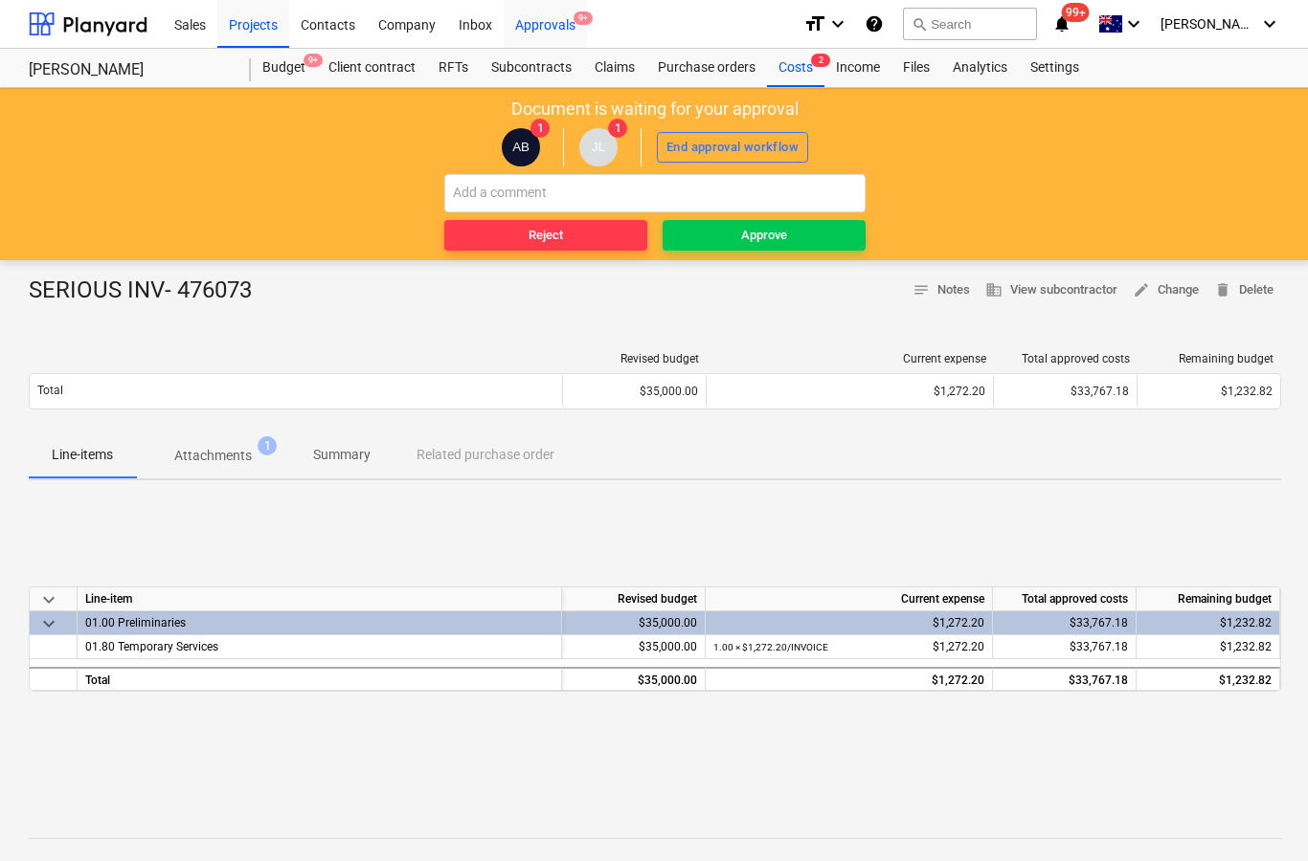
click at [555, 15] on div "Approvals 9+" at bounding box center [544, 23] width 83 height 49
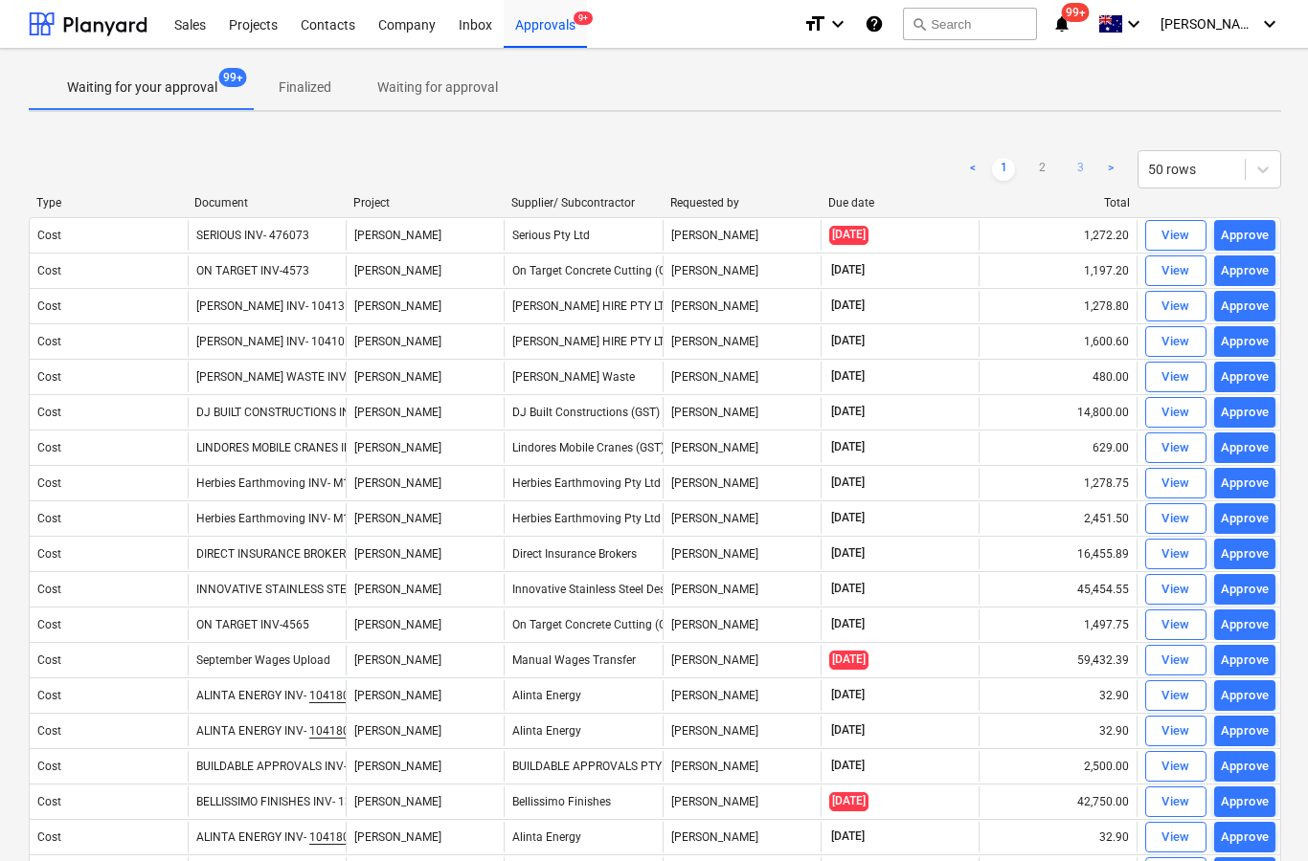
click at [1080, 167] on link "3" at bounding box center [1079, 169] width 23 height 23
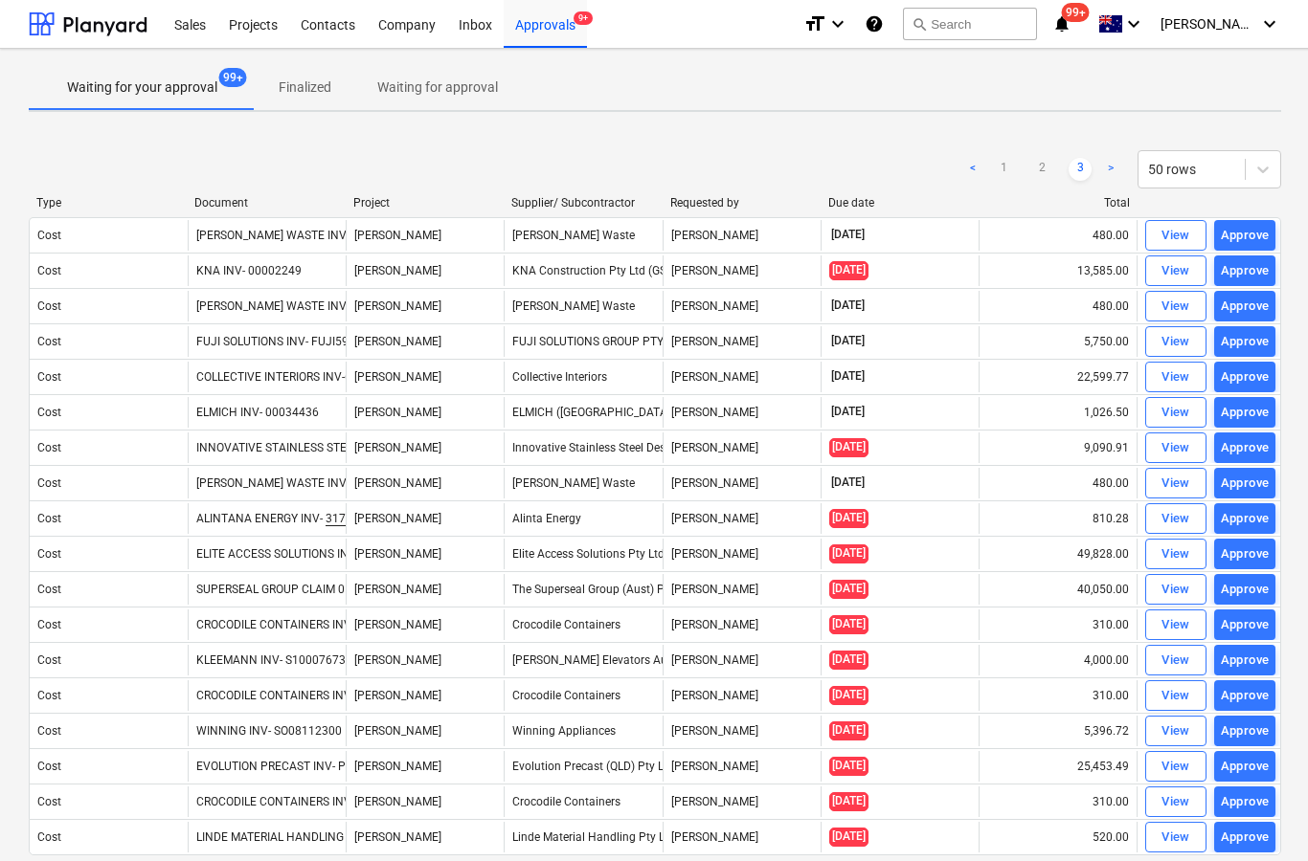
scroll to position [102, 0]
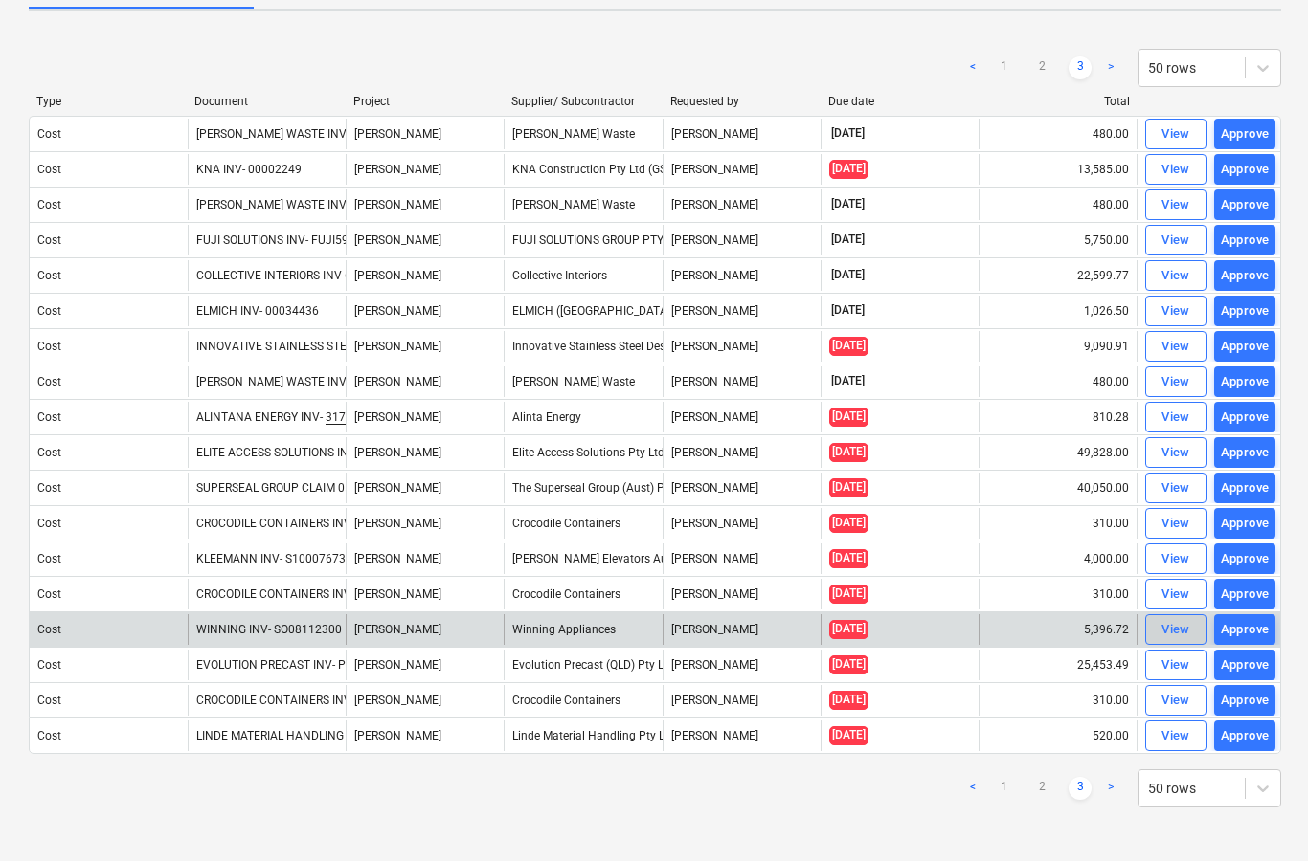
click at [1169, 629] on div "View" at bounding box center [1175, 630] width 29 height 22
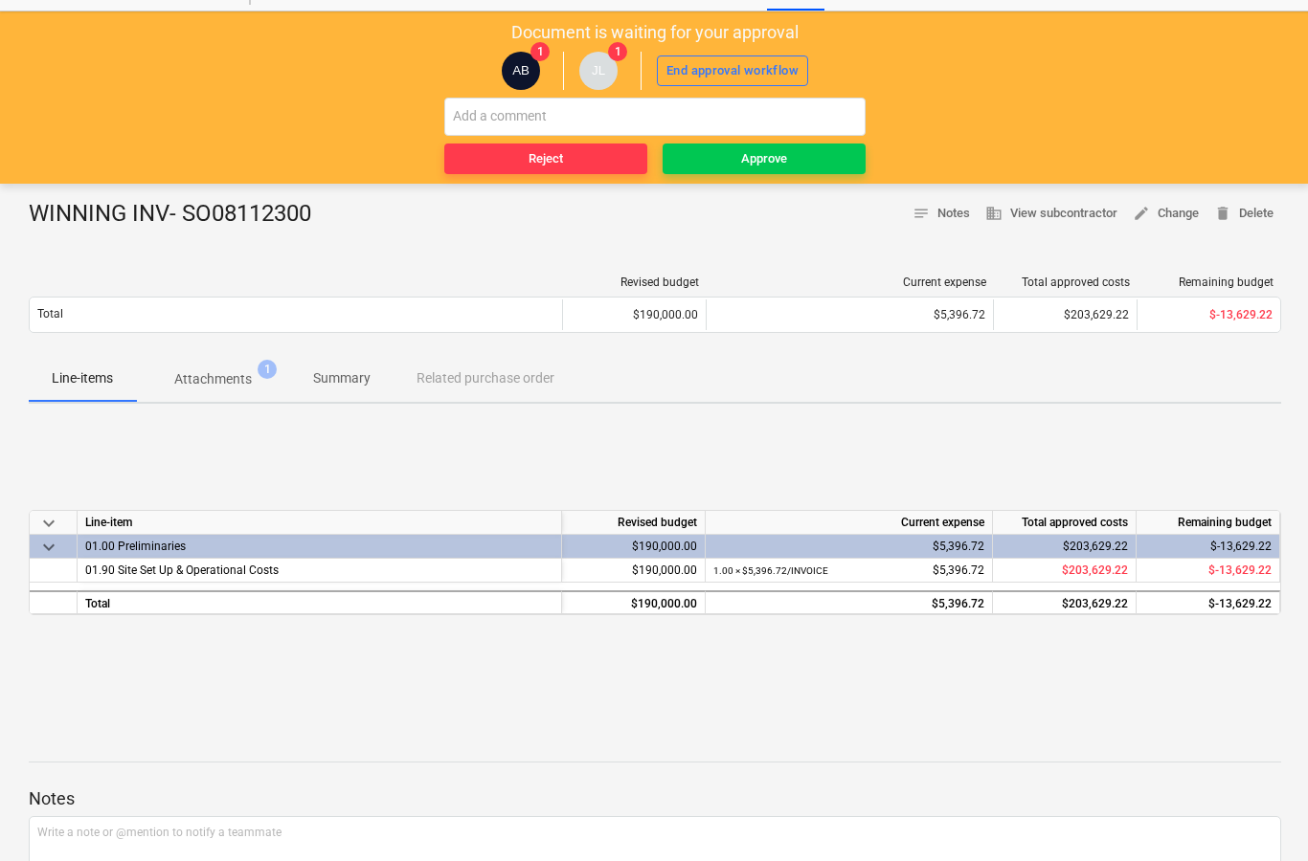
click at [229, 380] on p "Attachments" at bounding box center [213, 379] width 78 height 20
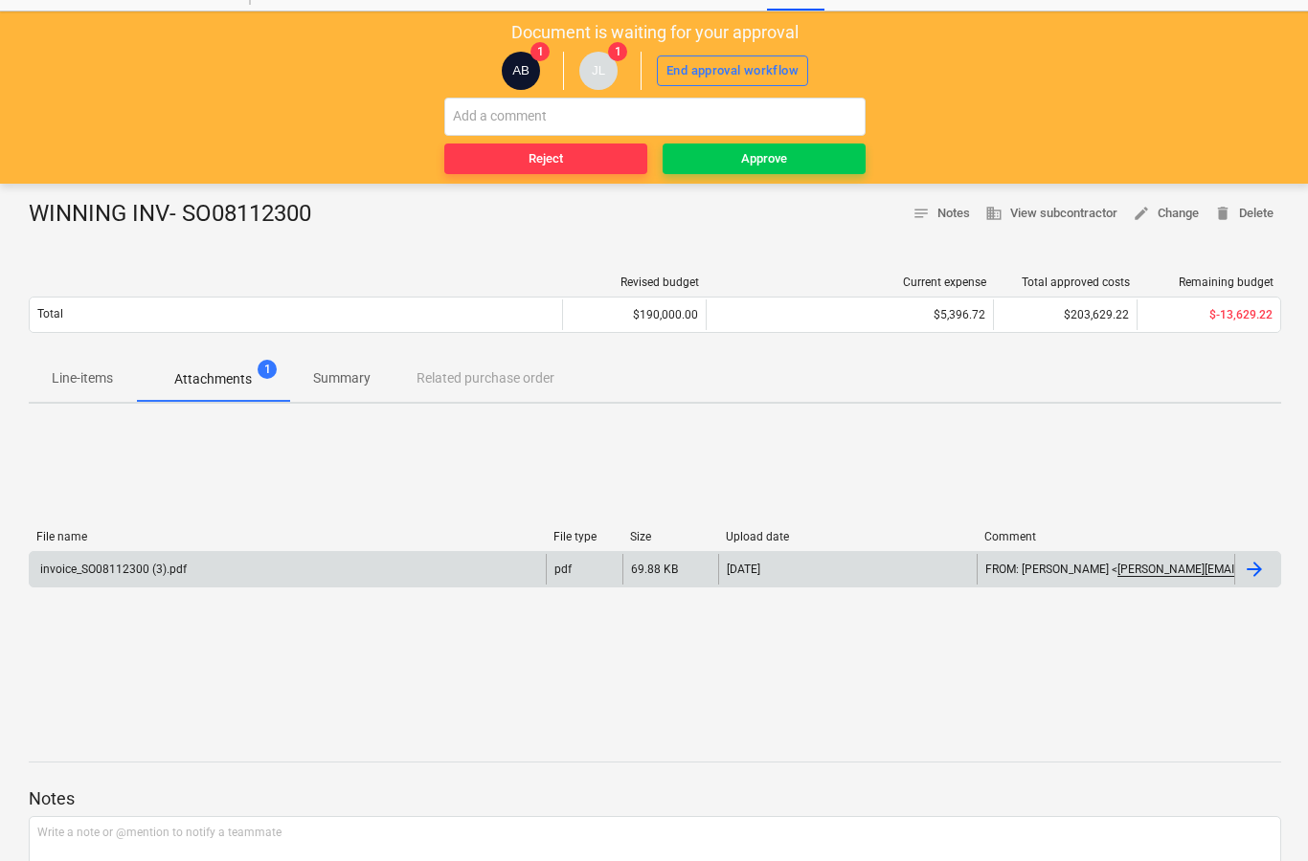
click at [1250, 580] on div at bounding box center [1253, 569] width 23 height 23
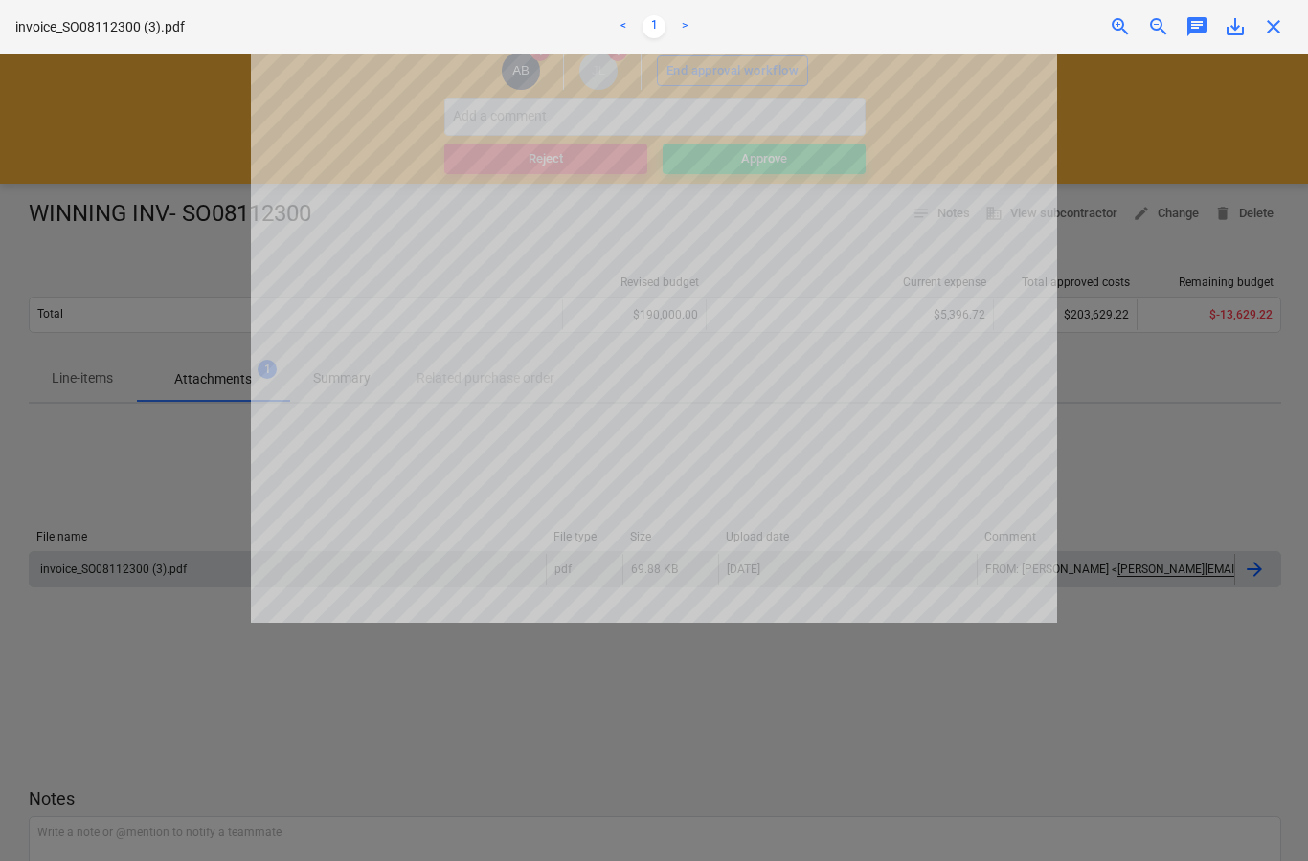
click at [1270, 28] on span "close" at bounding box center [1273, 26] width 23 height 23
